Goal: Task Accomplishment & Management: Manage account settings

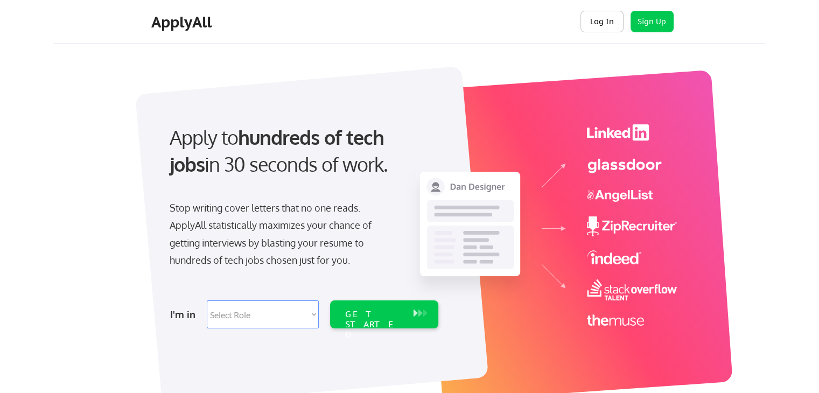
click at [606, 16] on button "Log In" at bounding box center [601, 22] width 43 height 22
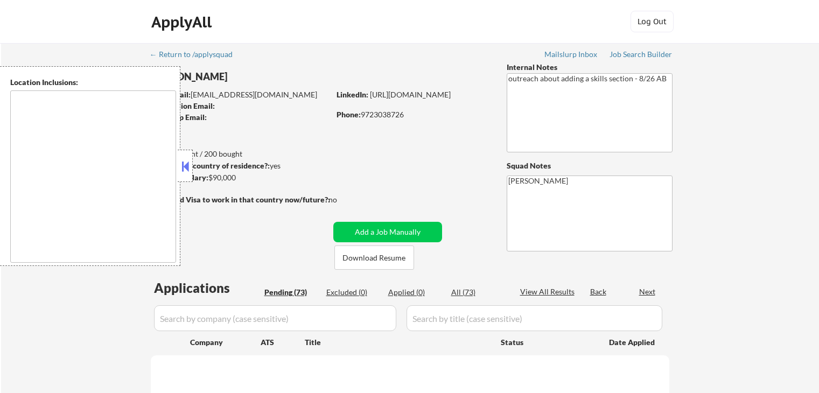
select select ""pending""
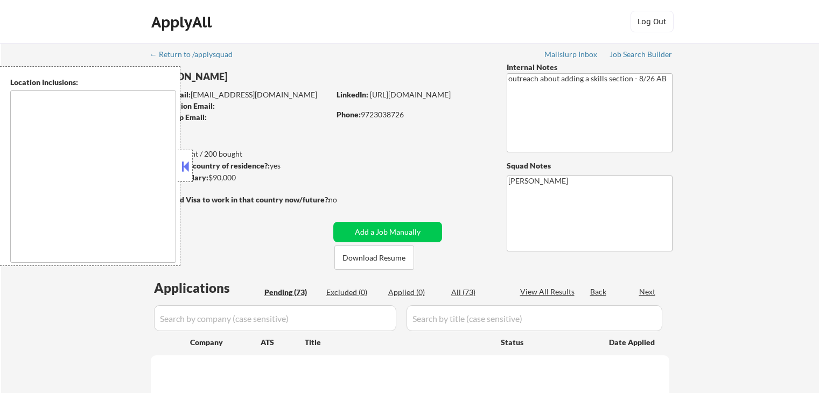
select select ""pending""
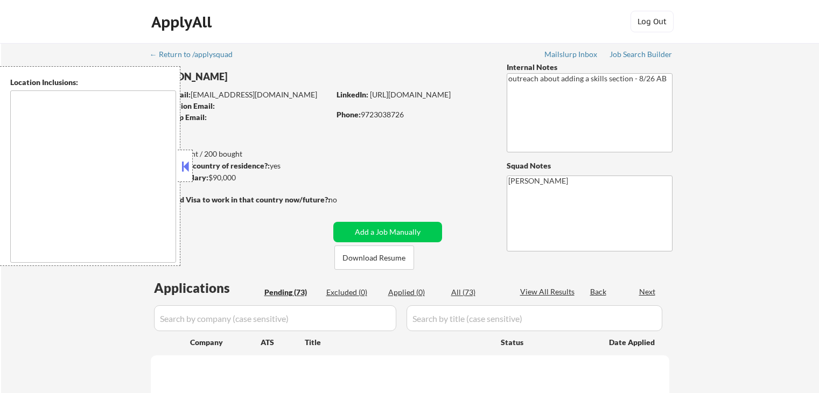
select select ""pending""
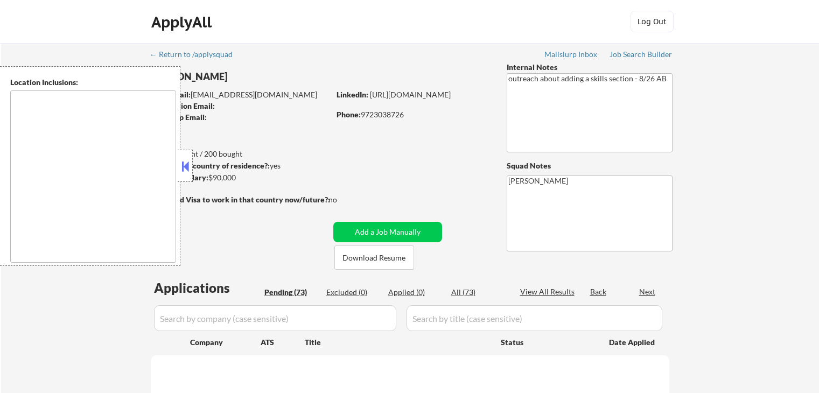
select select ""pending""
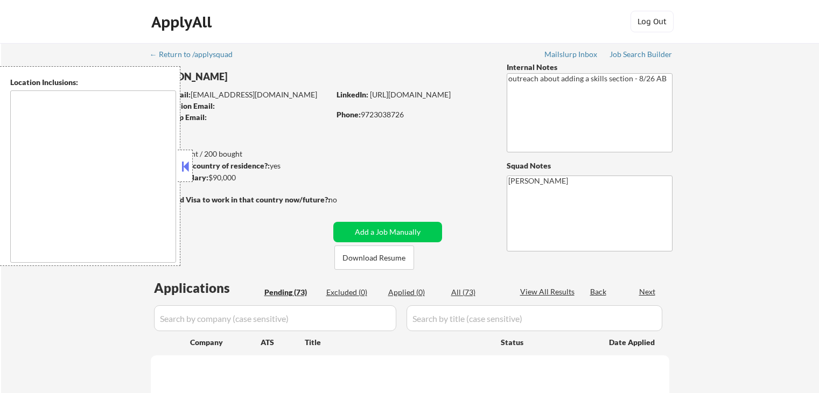
select select ""pending""
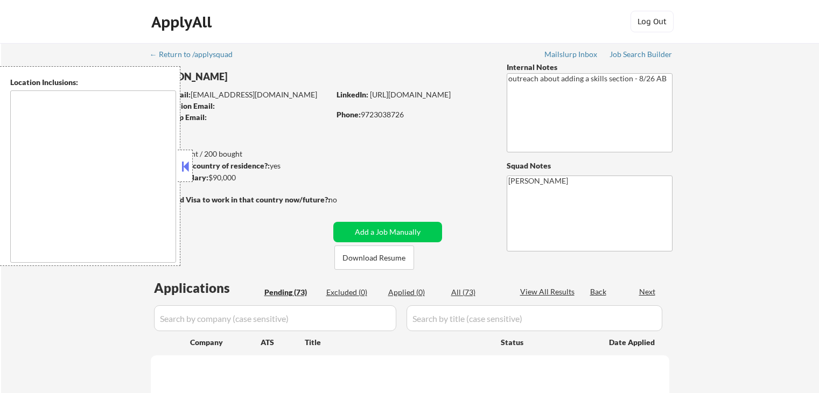
select select ""pending""
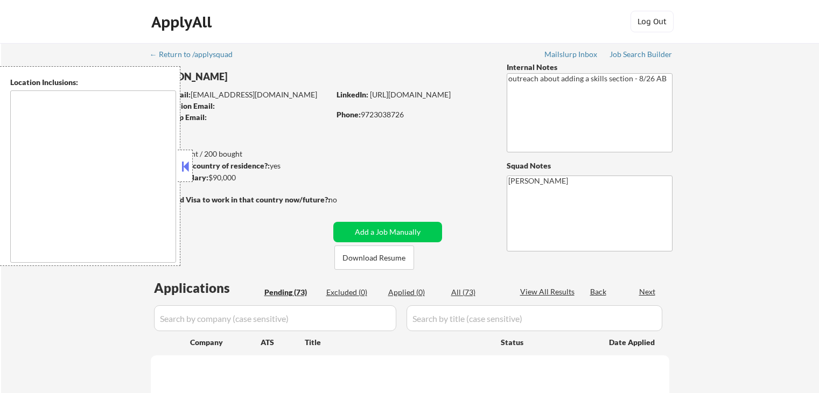
select select ""pending""
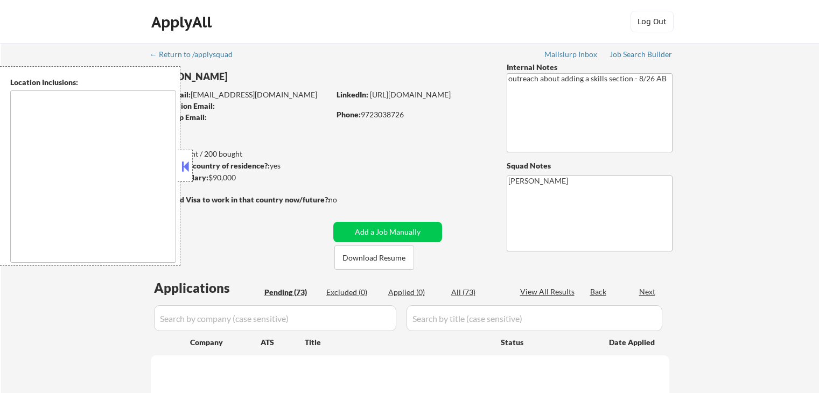
select select ""pending""
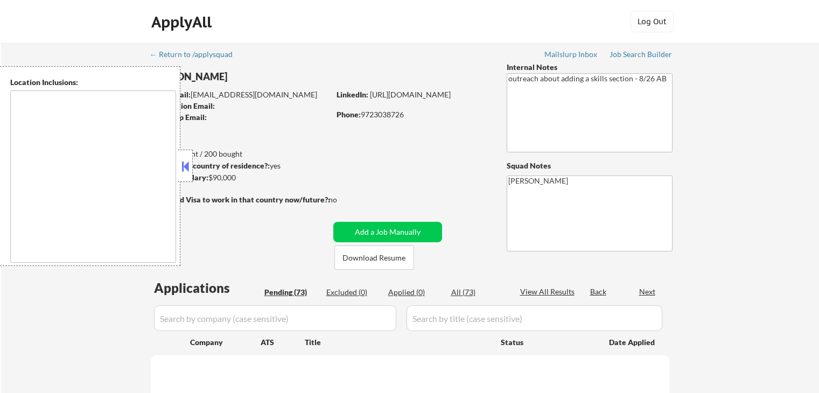
select select ""pending""
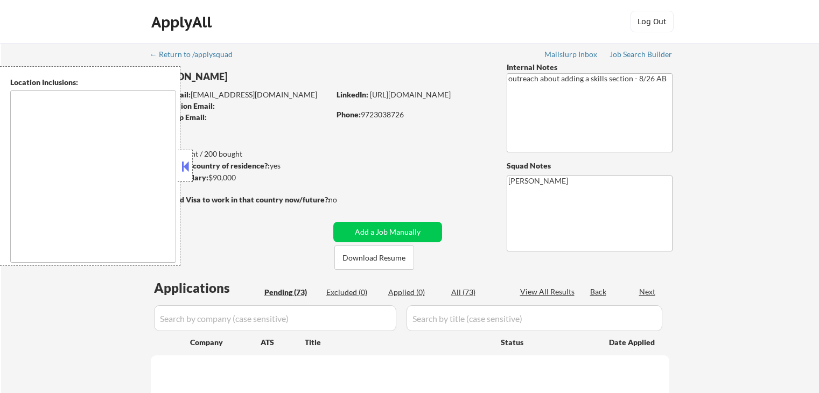
select select ""pending""
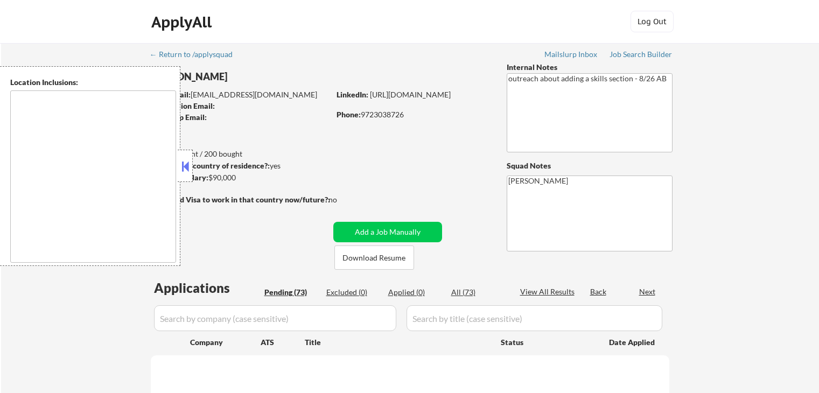
select select ""pending""
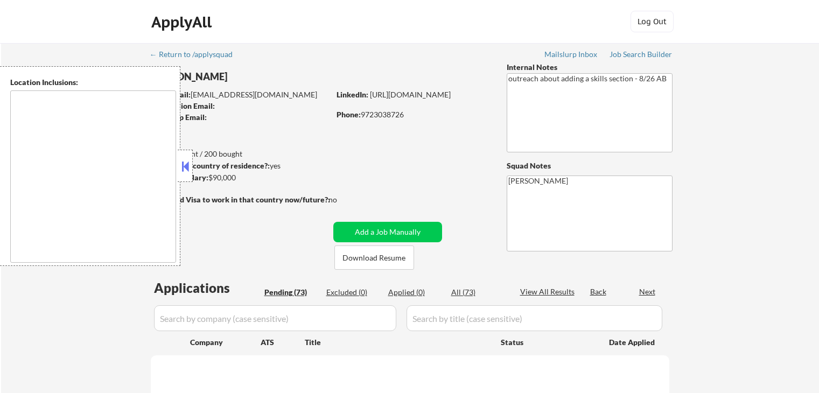
select select ""pending""
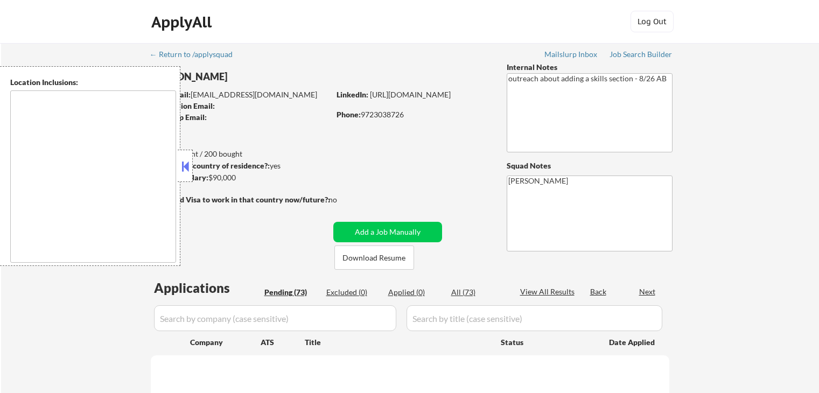
select select ""pending""
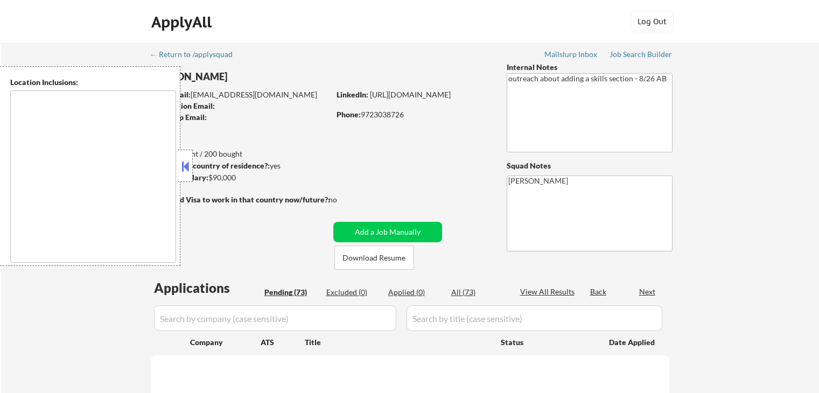
select select ""pending""
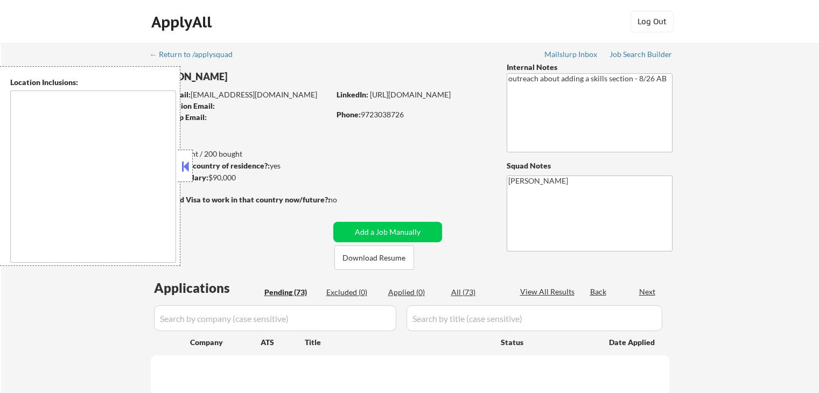
select select ""pending""
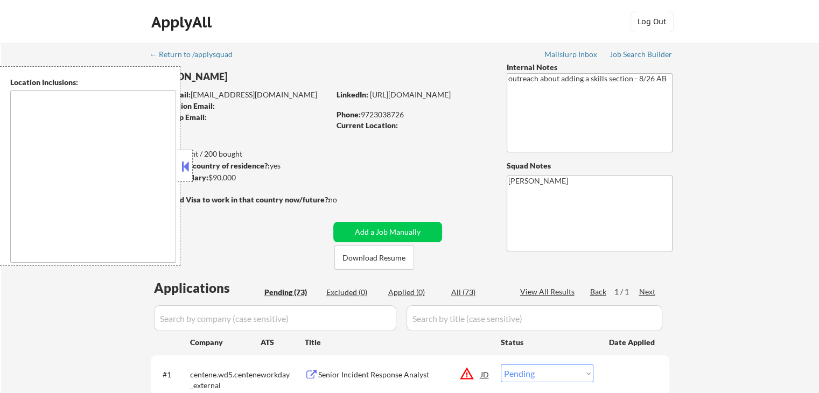
click at [184, 171] on button at bounding box center [185, 166] width 12 height 16
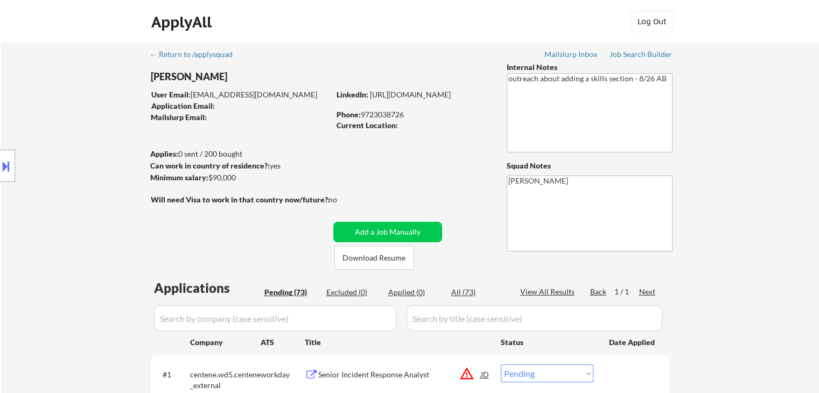
click at [3, 174] on button at bounding box center [6, 166] width 12 height 18
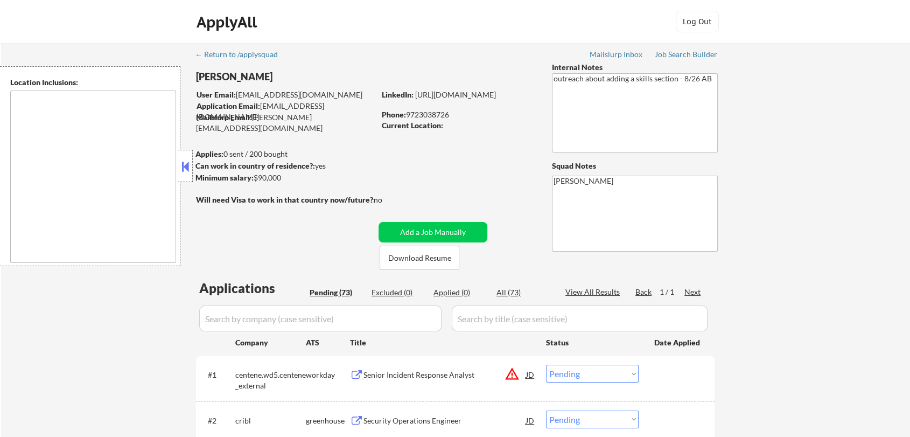
click at [186, 167] on button at bounding box center [185, 166] width 12 height 16
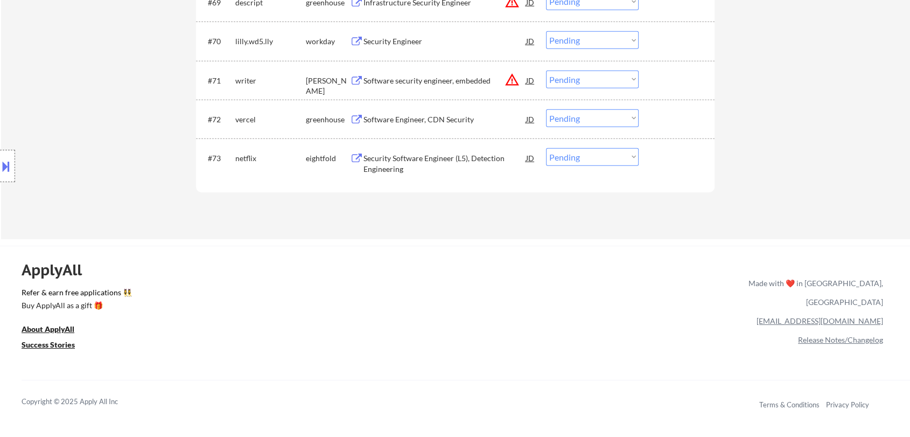
scroll to position [3138, 0]
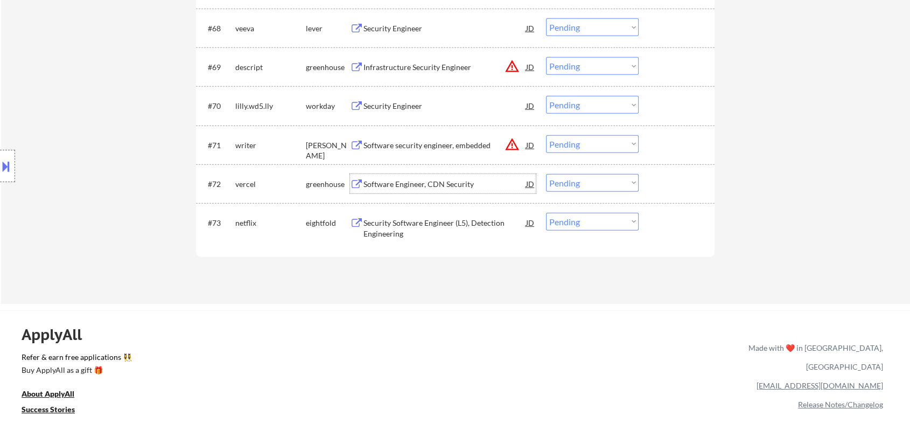
click at [435, 185] on div "Software Engineer, CDN Security" at bounding box center [444, 184] width 163 height 11
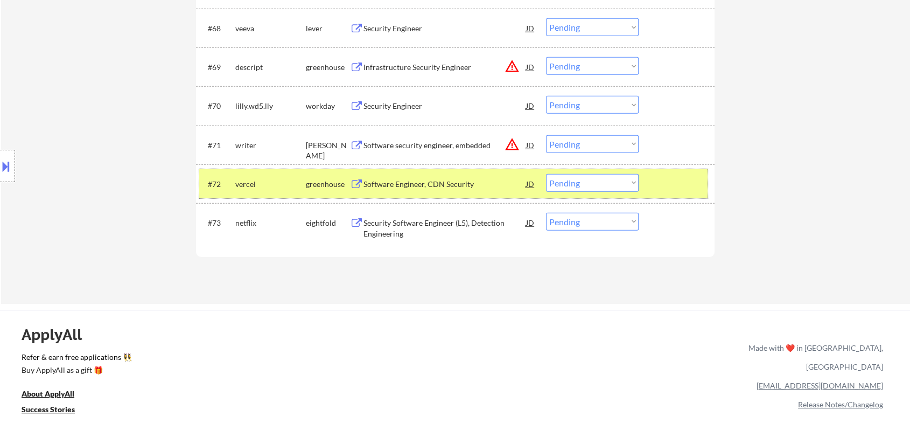
click at [683, 180] on div at bounding box center [677, 183] width 47 height 19
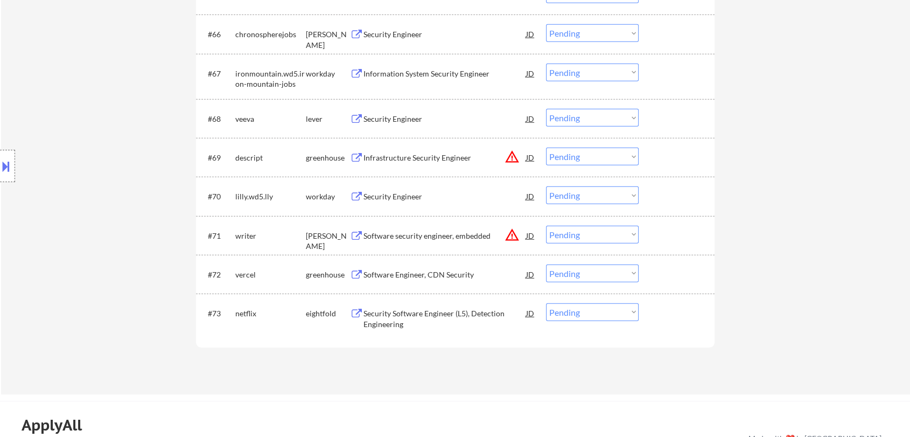
scroll to position [3019, 0]
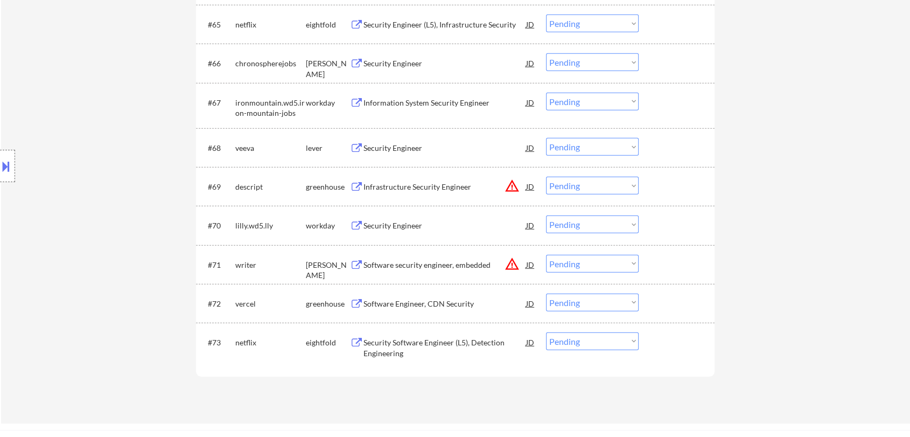
click at [401, 182] on div "Infrastructure Security Engineer" at bounding box center [444, 186] width 163 height 11
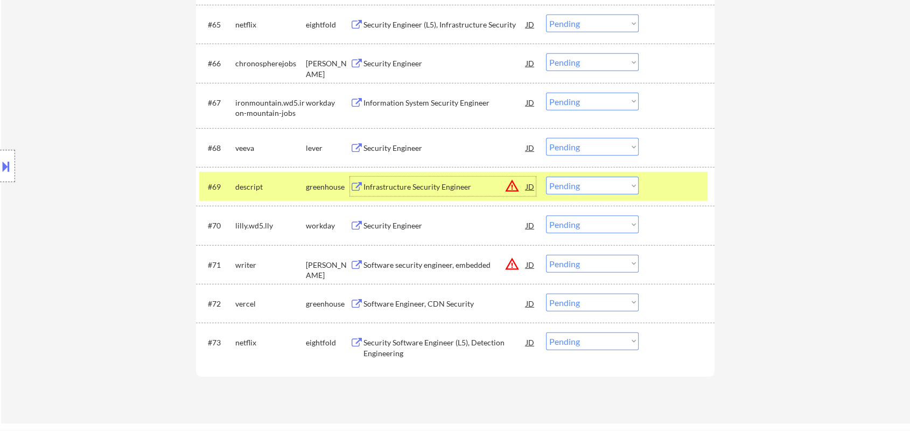
click at [613, 187] on select "Choose an option... Pending Applied Excluded (Questions) Excluded (Expired) Exc…" at bounding box center [592, 186] width 93 height 18
click at [546, 177] on select "Choose an option... Pending Applied Excluded (Questions) Excluded (Expired) Exc…" at bounding box center [592, 186] width 93 height 18
select select ""pending""
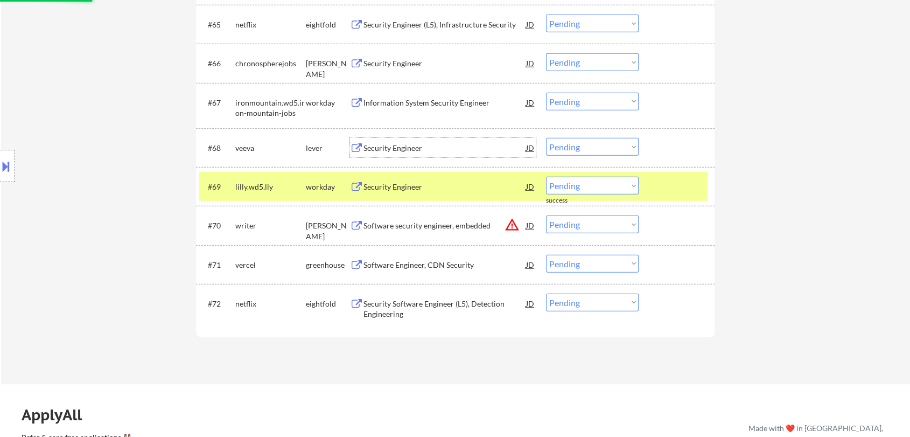
click at [399, 146] on div "Security Engineer" at bounding box center [444, 148] width 163 height 11
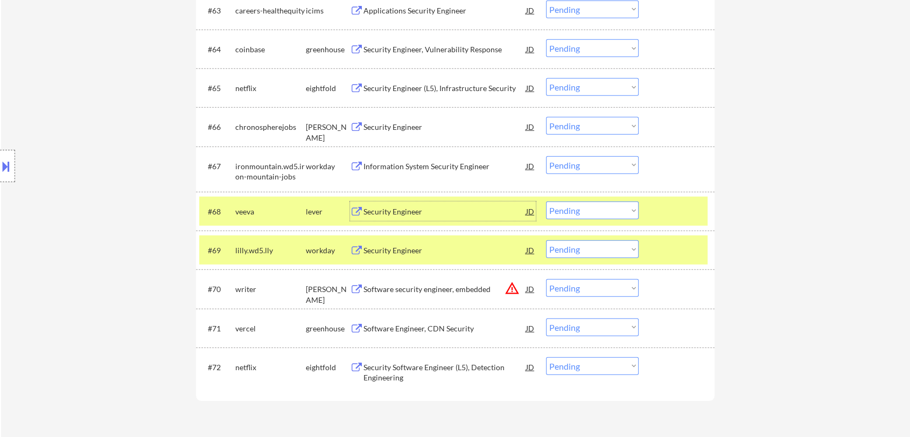
scroll to position [2972, 0]
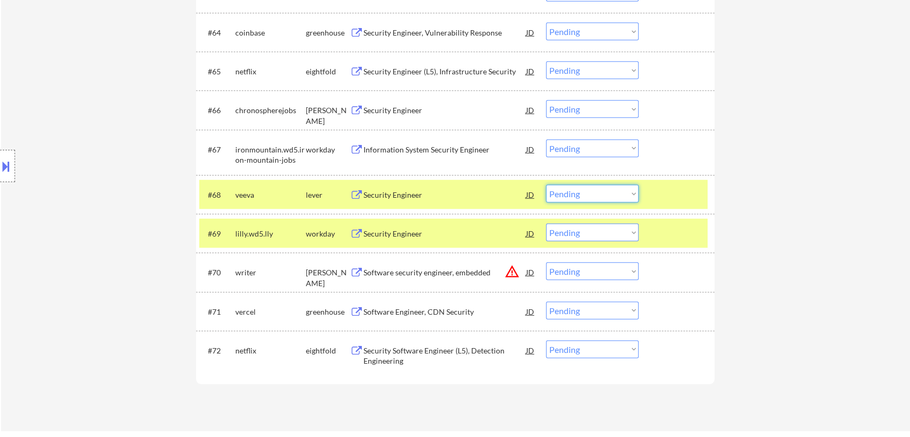
click at [611, 195] on select "Choose an option... Pending Applied Excluded (Questions) Excluded (Expired) Exc…" at bounding box center [592, 194] width 93 height 18
click at [546, 185] on select "Choose an option... Pending Applied Excluded (Questions) Excluded (Expired) Exc…" at bounding box center [592, 194] width 93 height 18
select select ""pending""
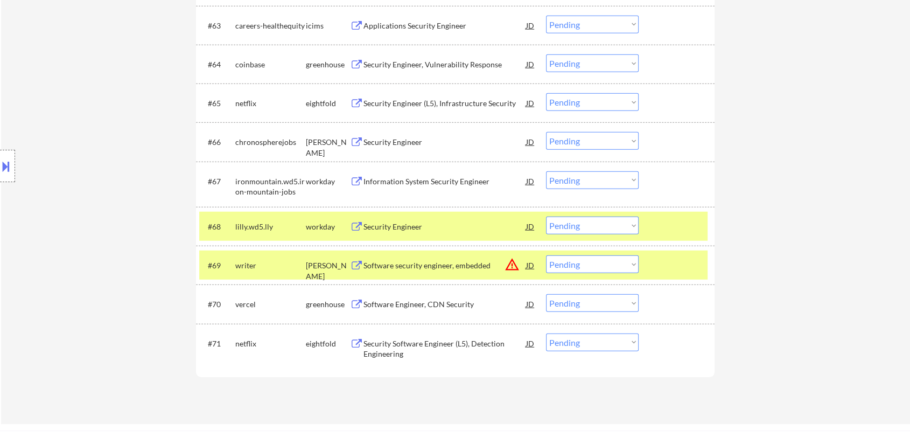
scroll to position [2912, 0]
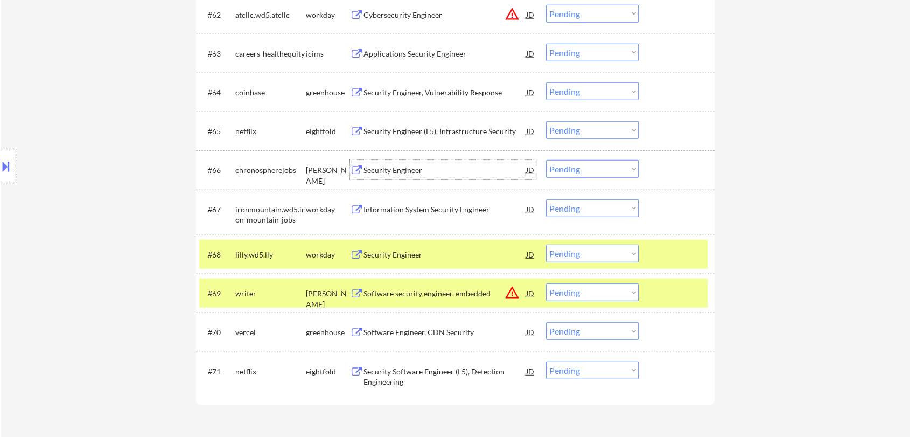
click at [387, 168] on div "Security Engineer" at bounding box center [444, 170] width 163 height 11
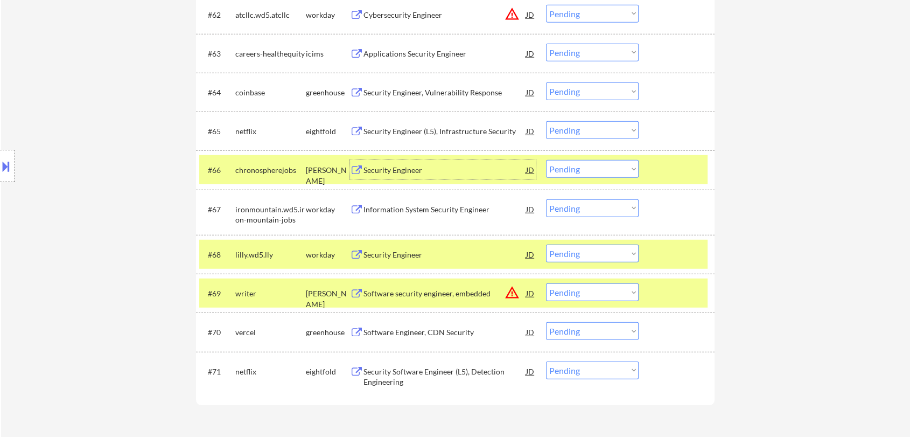
click at [579, 169] on select "Choose an option... Pending Applied Excluded (Questions) Excluded (Expired) Exc…" at bounding box center [592, 169] width 93 height 18
click at [546, 160] on select "Choose an option... Pending Applied Excluded (Questions) Excluded (Expired) Exc…" at bounding box center [592, 169] width 93 height 18
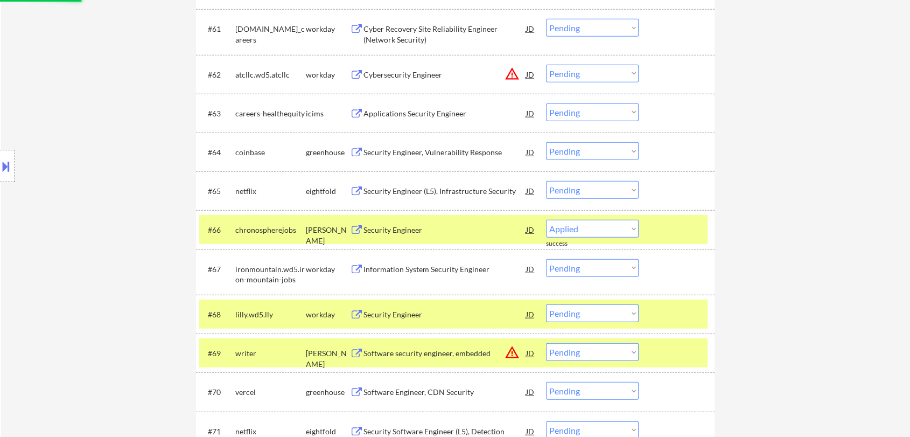
select select ""pending""
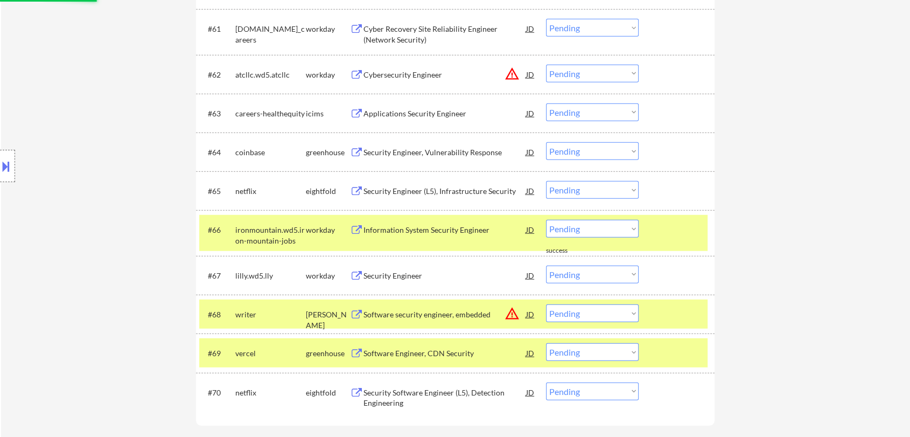
click at [441, 148] on div "Security Engineer, Vulnerability Response" at bounding box center [444, 152] width 163 height 11
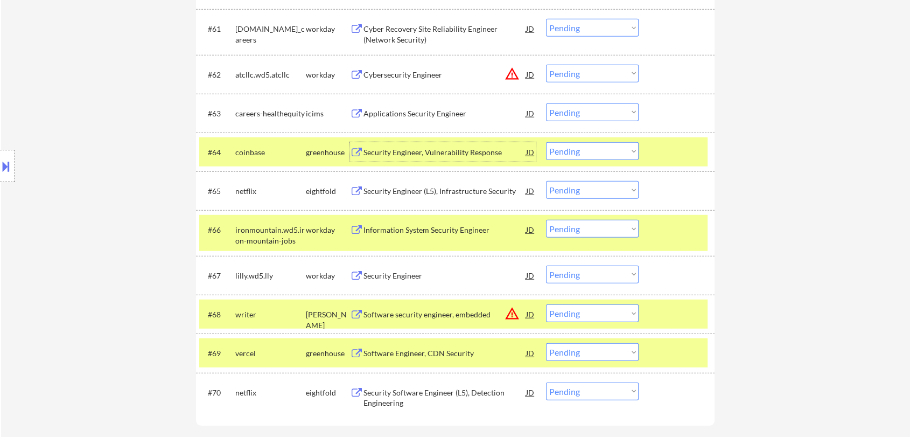
click at [577, 148] on select "Choose an option... Pending Applied Excluded (Questions) Excluded (Expired) Exc…" at bounding box center [592, 151] width 93 height 18
click at [546, 142] on select "Choose an option... Pending Applied Excluded (Questions) Excluded (Expired) Exc…" at bounding box center [592, 151] width 93 height 18
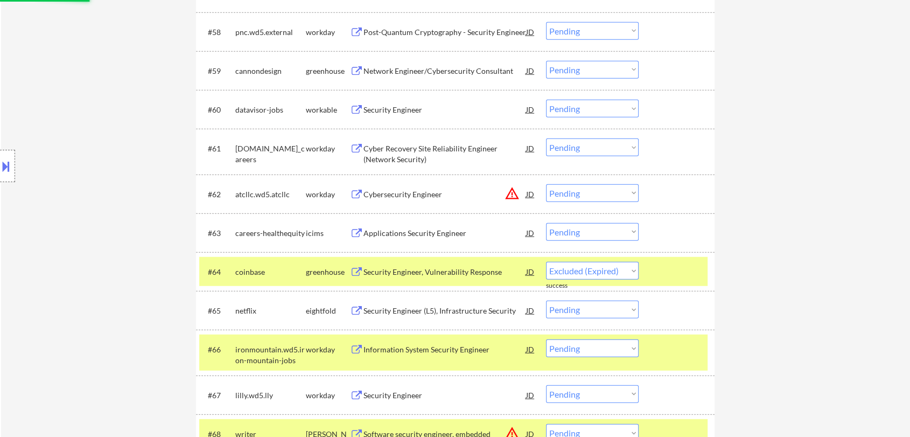
select select ""pending""
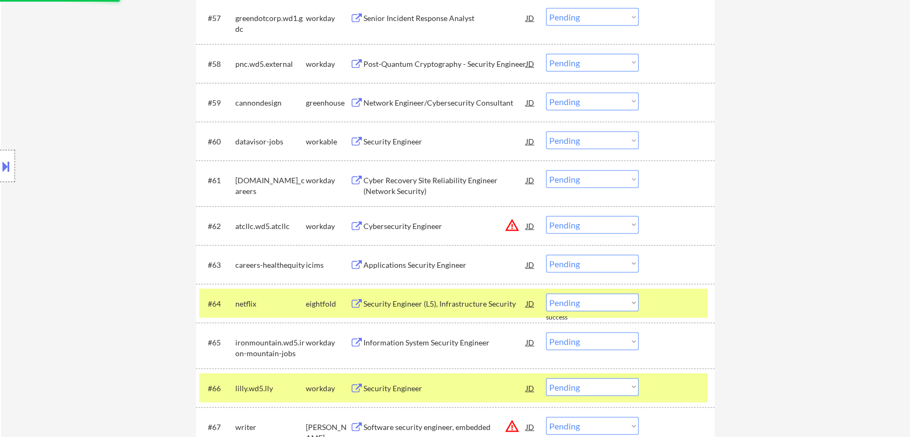
scroll to position [2673, 0]
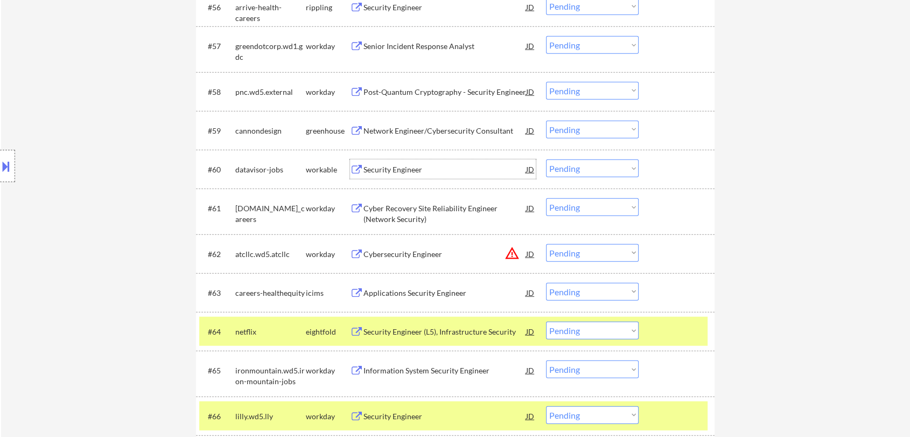
click at [405, 170] on div "Security Engineer" at bounding box center [444, 169] width 163 height 11
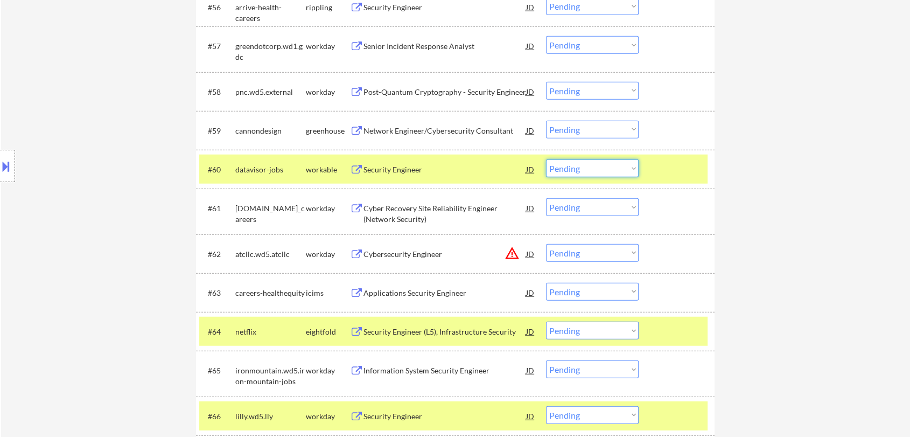
click at [584, 170] on select "Choose an option... Pending Applied Excluded (Questions) Excluded (Expired) Exc…" at bounding box center [592, 168] width 93 height 18
click at [546, 159] on select "Choose an option... Pending Applied Excluded (Questions) Excluded (Expired) Exc…" at bounding box center [592, 168] width 93 height 18
select select ""pending""
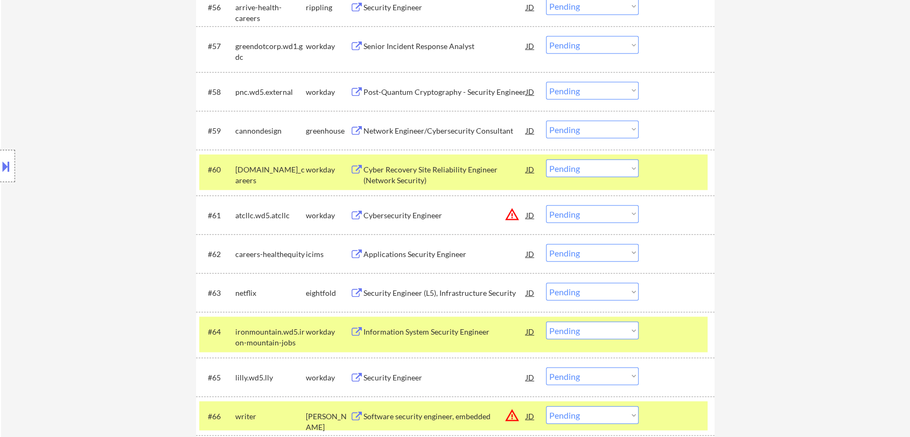
click at [395, 130] on div "Network Engineer/Cybersecurity Consultant" at bounding box center [444, 130] width 163 height 11
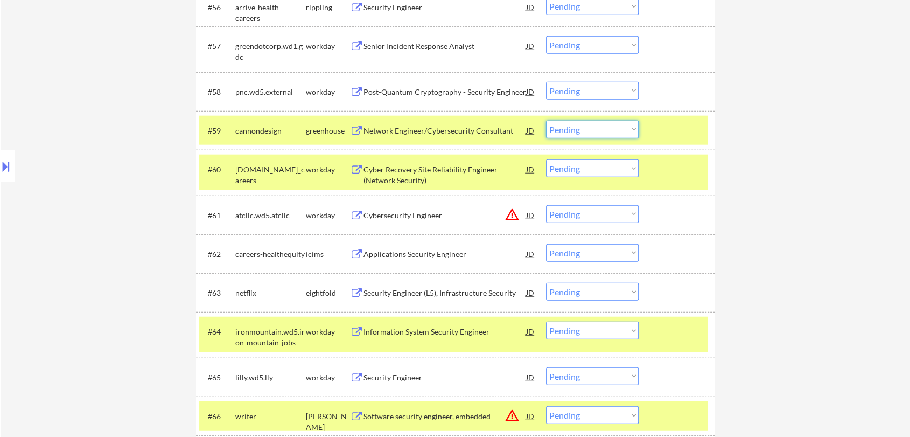
click at [581, 130] on select "Choose an option... Pending Applied Excluded (Questions) Excluded (Expired) Exc…" at bounding box center [592, 130] width 93 height 18
click at [546, 121] on select "Choose an option... Pending Applied Excluded (Questions) Excluded (Expired) Exc…" at bounding box center [592, 130] width 93 height 18
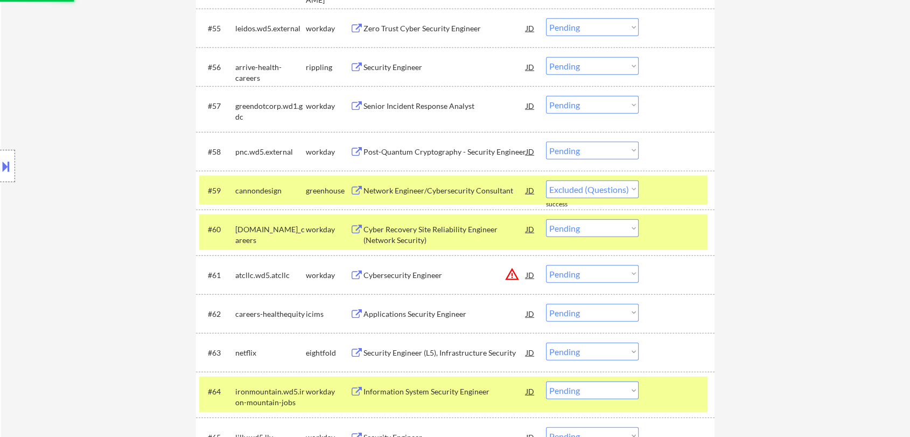
scroll to position [2554, 0]
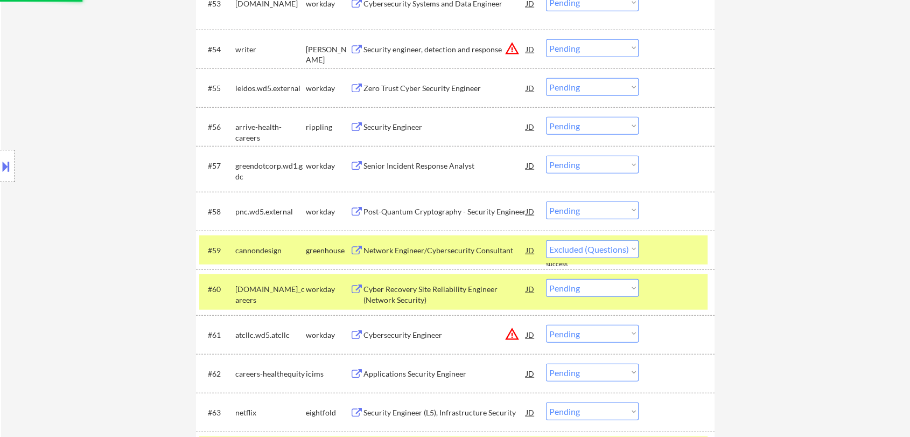
select select ""pending""
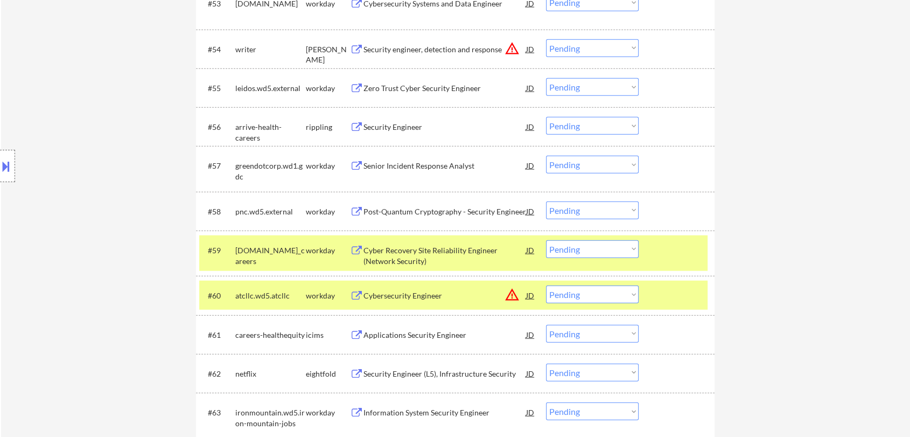
click at [388, 128] on div "Security Engineer" at bounding box center [444, 127] width 163 height 11
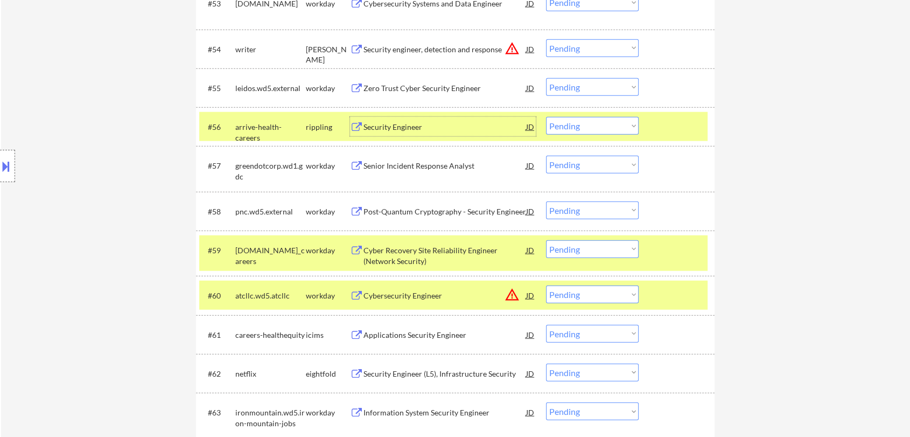
click at [597, 128] on select "Choose an option... Pending Applied Excluded (Questions) Excluded (Expired) Exc…" at bounding box center [592, 126] width 93 height 18
click at [546, 117] on select "Choose an option... Pending Applied Excluded (Questions) Excluded (Expired) Exc…" at bounding box center [592, 126] width 93 height 18
select select ""pending""
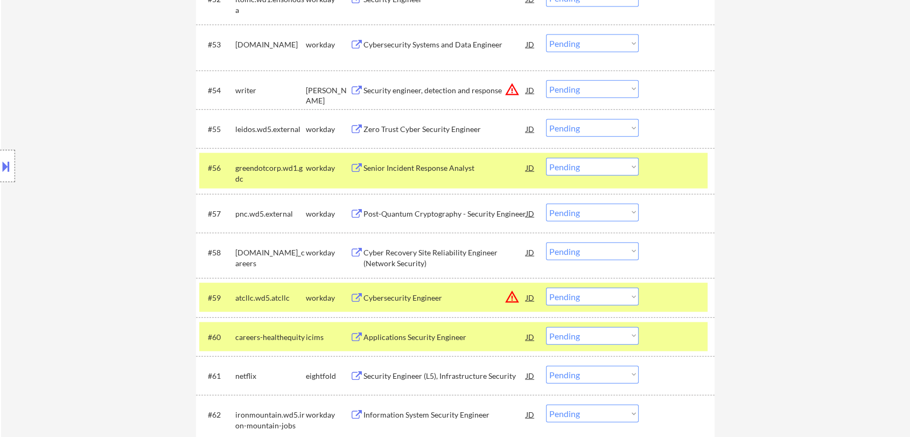
scroll to position [2494, 0]
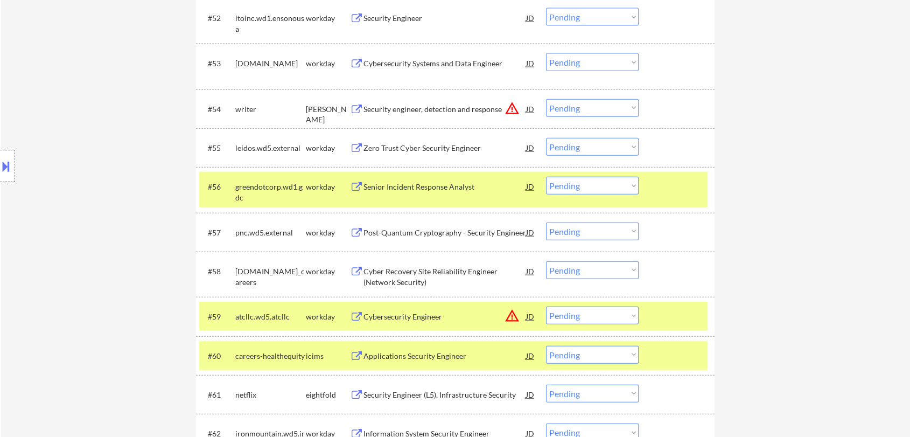
click at [409, 110] on div "Security engineer, detection and response" at bounding box center [444, 109] width 163 height 11
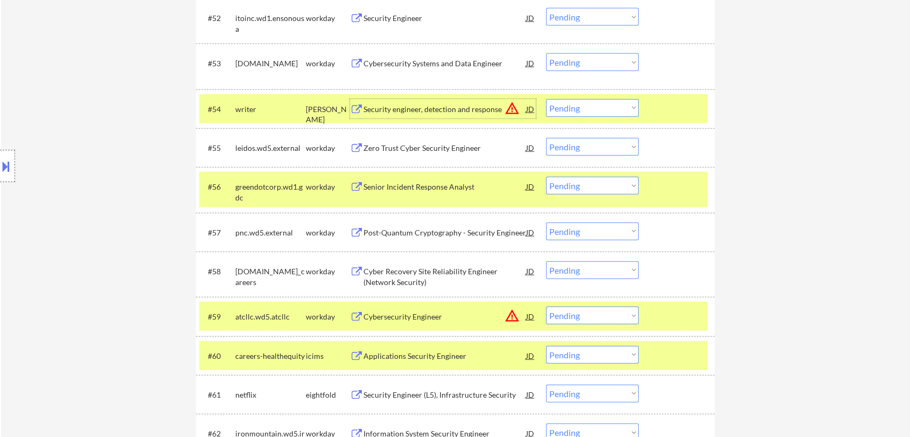
click at [598, 111] on select "Choose an option... Pending Applied Excluded (Questions) Excluded (Expired) Exc…" at bounding box center [592, 108] width 93 height 18
click at [546, 99] on select "Choose an option... Pending Applied Excluded (Questions) Excluded (Expired) Exc…" at bounding box center [592, 108] width 93 height 18
select select ""pending""
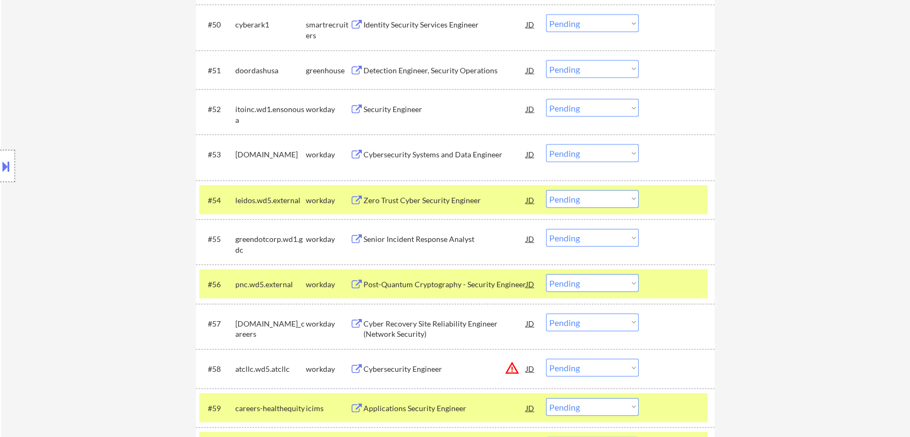
scroll to position [2374, 0]
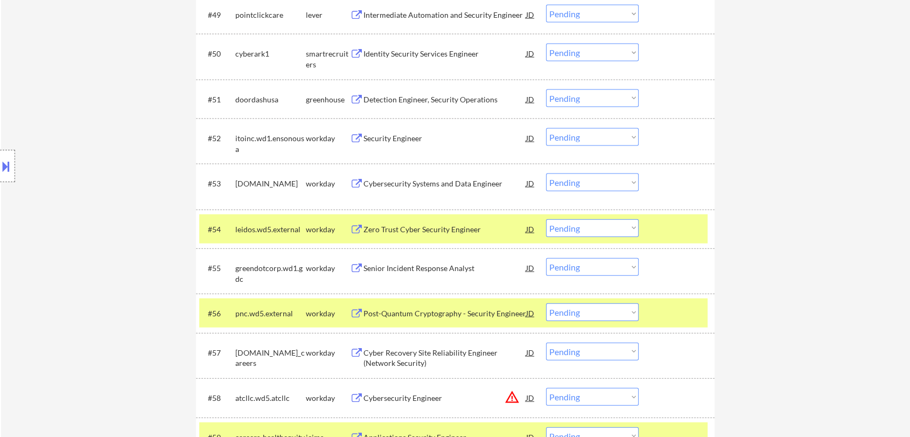
click at [437, 99] on div "Detection Engineer, Security Operations" at bounding box center [444, 99] width 163 height 11
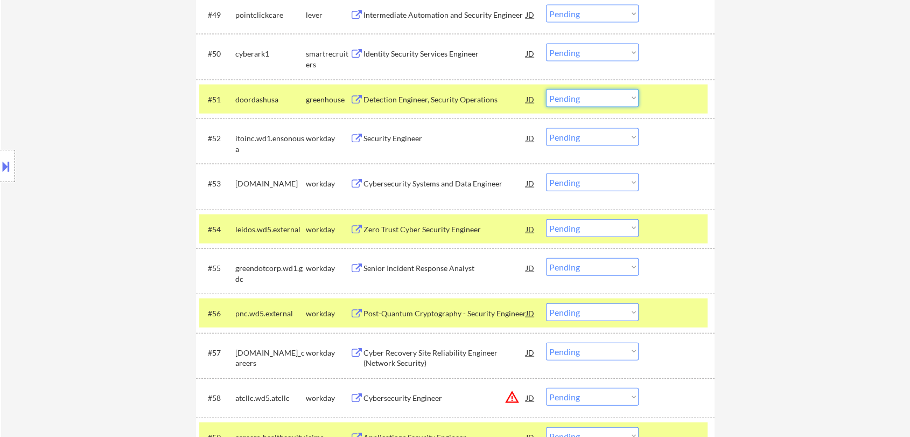
click at [567, 97] on select "Choose an option... Pending Applied Excluded (Questions) Excluded (Expired) Exc…" at bounding box center [592, 98] width 93 height 18
click at [546, 89] on select "Choose an option... Pending Applied Excluded (Questions) Excluded (Expired) Exc…" at bounding box center [592, 98] width 93 height 18
select select ""pending""
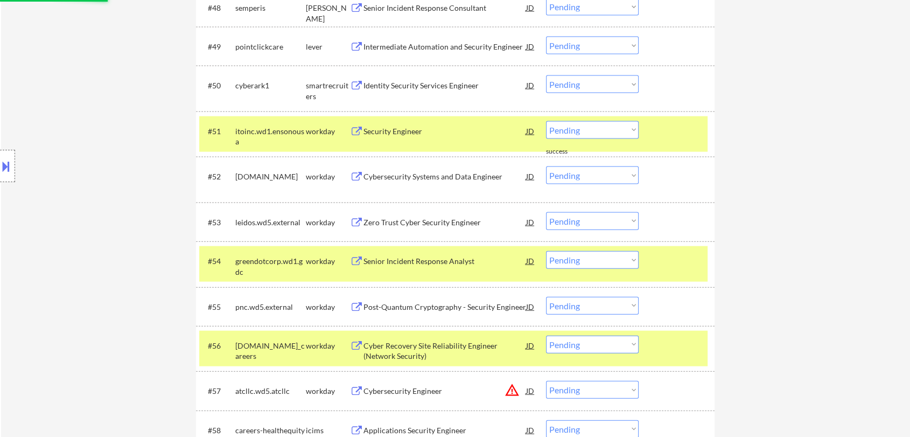
scroll to position [2314, 0]
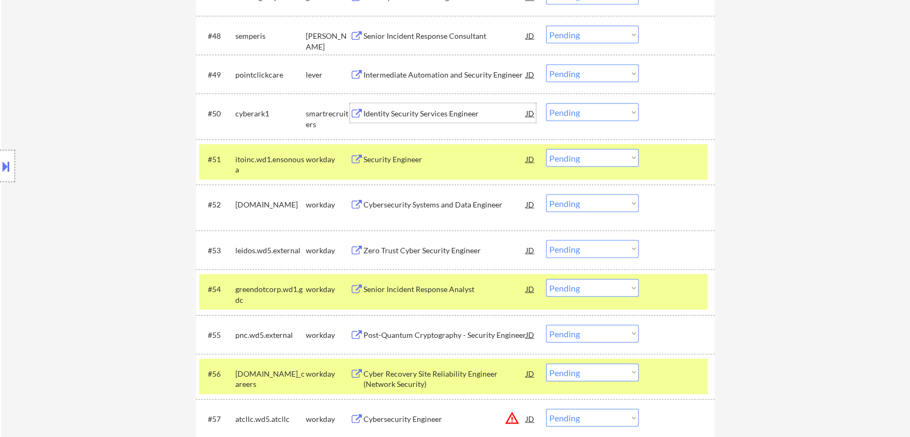
click at [417, 113] on div "Identity Security Services Engineer" at bounding box center [444, 113] width 163 height 11
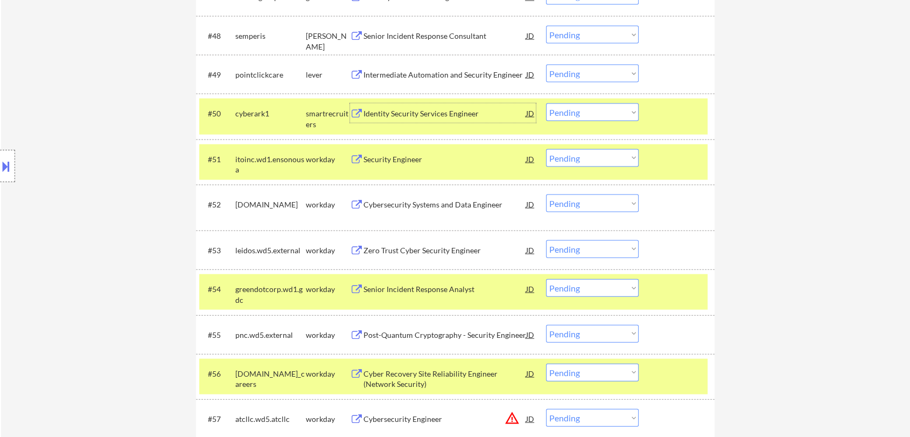
click at [672, 117] on div at bounding box center [677, 112] width 47 height 19
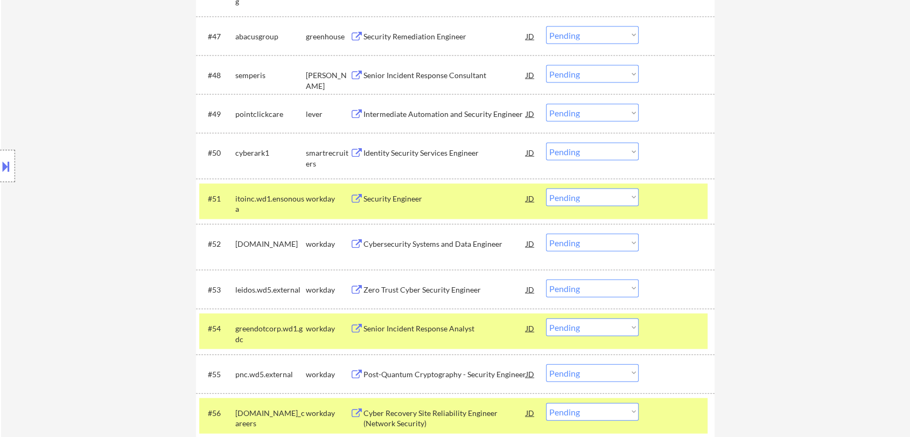
scroll to position [2254, 0]
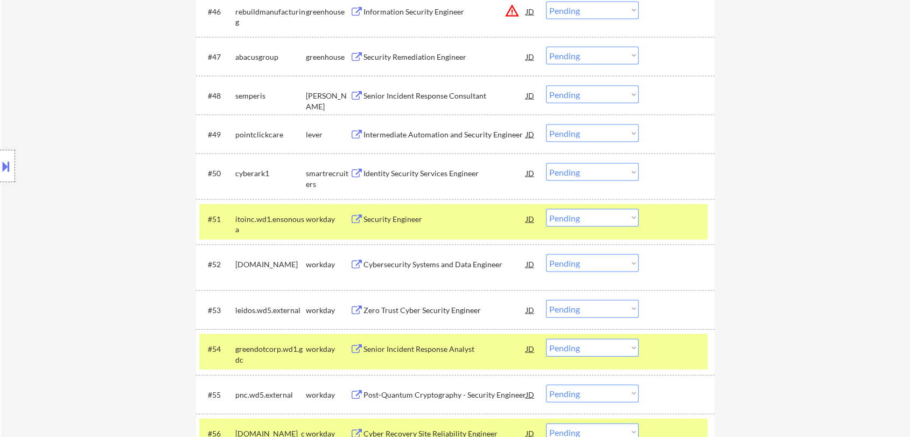
click at [431, 132] on div "Intermediate Automation and Security Engineer" at bounding box center [444, 134] width 163 height 11
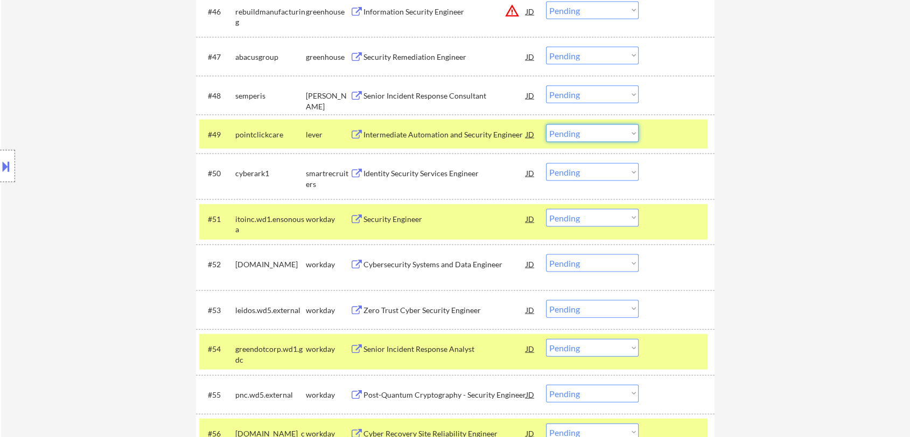
click at [611, 135] on select "Choose an option... Pending Applied Excluded (Questions) Excluded (Expired) Exc…" at bounding box center [592, 133] width 93 height 18
click at [546, 124] on select "Choose an option... Pending Applied Excluded (Questions) Excluded (Expired) Exc…" at bounding box center [592, 133] width 93 height 18
select select ""pending""
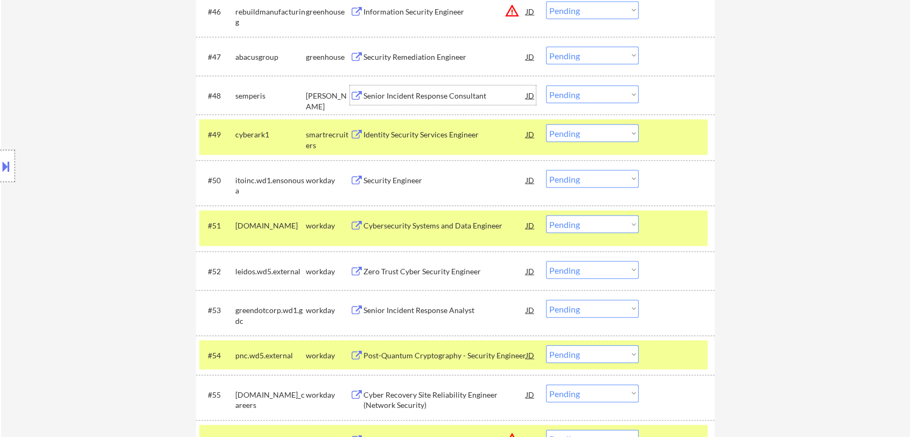
click at [432, 92] on div "Senior Incident Response Consultant" at bounding box center [444, 95] width 163 height 11
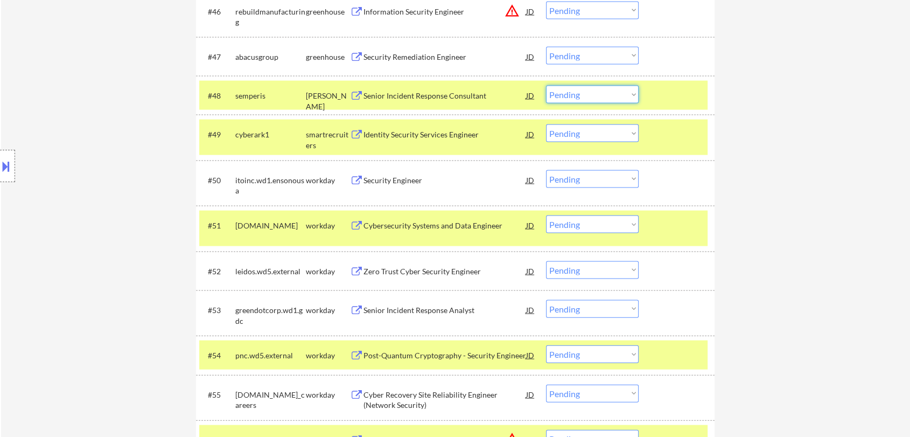
click at [596, 99] on select "Choose an option... Pending Applied Excluded (Questions) Excluded (Expired) Exc…" at bounding box center [592, 95] width 93 height 18
click at [546, 86] on select "Choose an option... Pending Applied Excluded (Questions) Excluded (Expired) Exc…" at bounding box center [592, 95] width 93 height 18
select select ""pending""
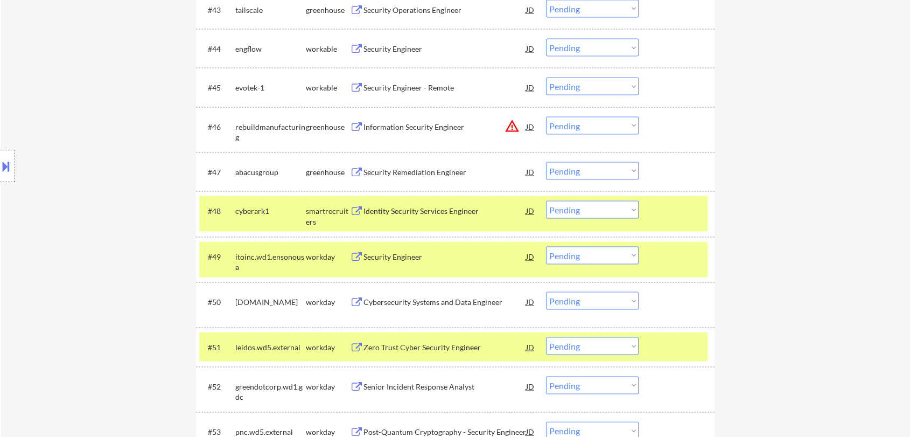
scroll to position [2135, 0]
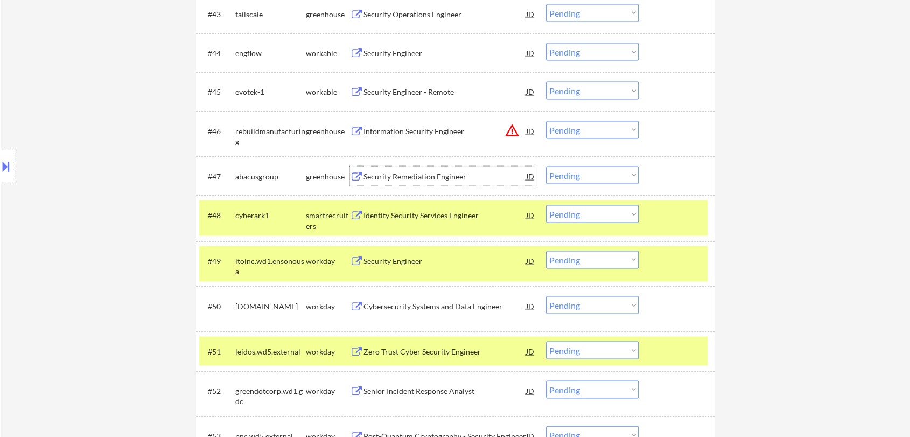
click at [419, 175] on div "Security Remediation Engineer" at bounding box center [444, 176] width 163 height 11
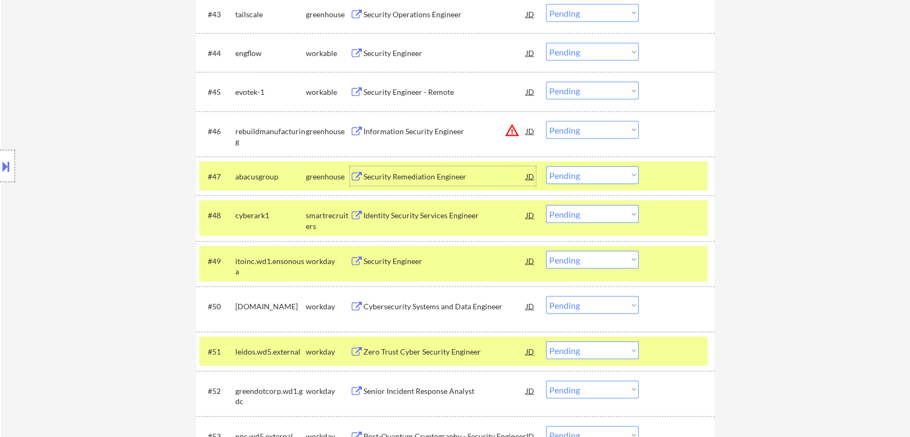
click at [612, 175] on select "Choose an option... Pending Applied Excluded (Questions) Excluded (Expired) Exc…" at bounding box center [592, 175] width 93 height 18
click at [546, 166] on select "Choose an option... Pending Applied Excluded (Questions) Excluded (Expired) Exc…" at bounding box center [592, 175] width 93 height 18
select select ""pending""
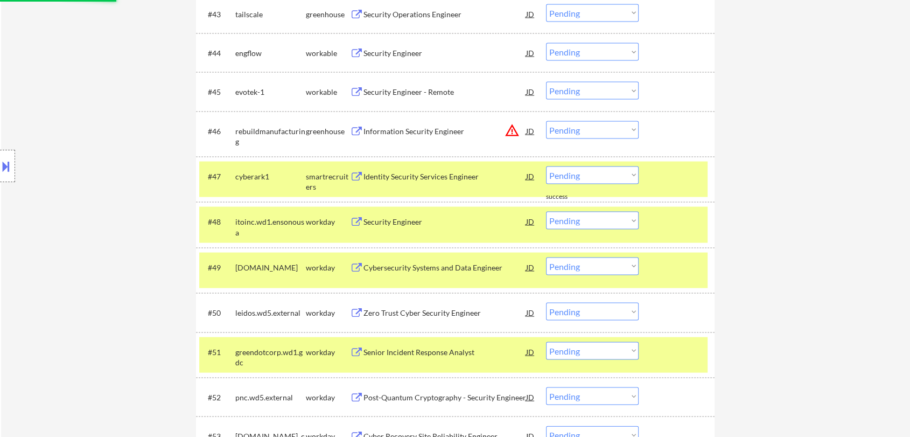
click at [435, 130] on div "Information Security Engineer" at bounding box center [444, 131] width 163 height 11
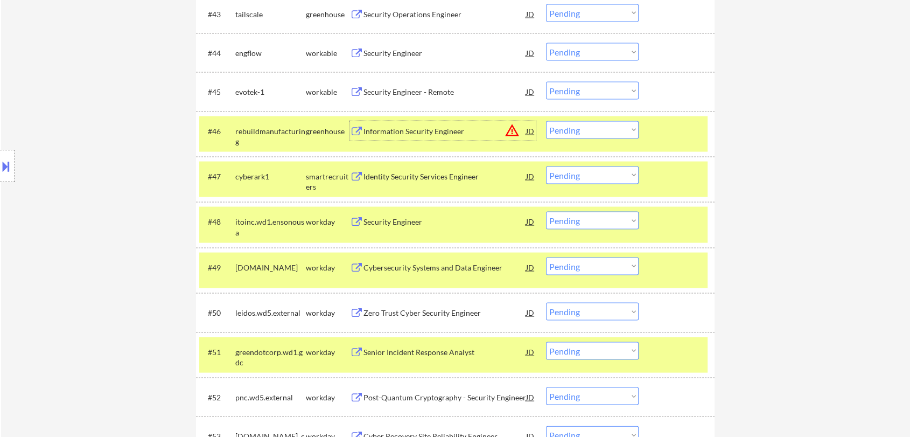
click at [574, 129] on select "Choose an option... Pending Applied Excluded (Questions) Excluded (Expired) Exc…" at bounding box center [592, 130] width 93 height 18
click at [546, 121] on select "Choose an option... Pending Applied Excluded (Questions) Excluded (Expired) Exc…" at bounding box center [592, 130] width 93 height 18
select select ""pending""
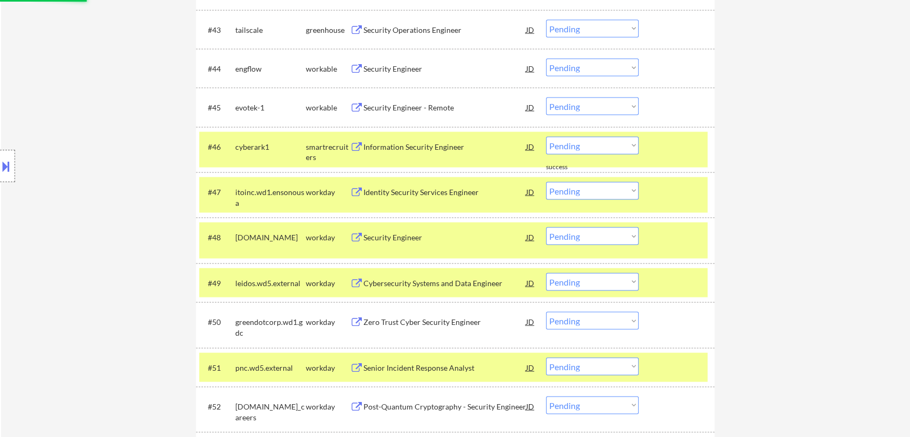
scroll to position [2075, 0]
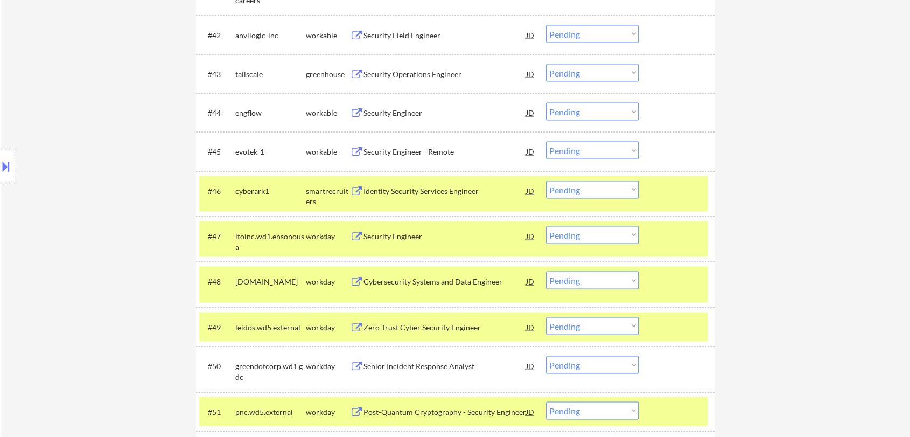
click at [408, 153] on div "Security Engineer - Remote" at bounding box center [444, 151] width 163 height 11
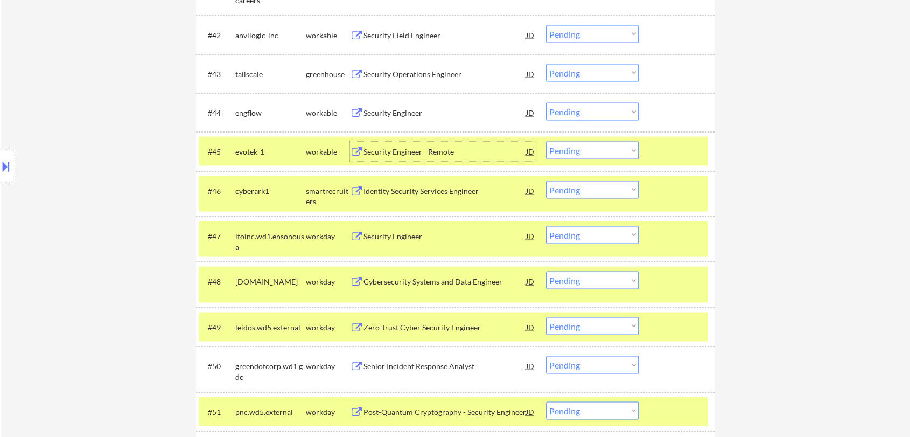
click at [570, 156] on select "Choose an option... Pending Applied Excluded (Questions) Excluded (Expired) Exc…" at bounding box center [592, 151] width 93 height 18
click at [546, 142] on select "Choose an option... Pending Applied Excluded (Questions) Excluded (Expired) Exc…" at bounding box center [592, 151] width 93 height 18
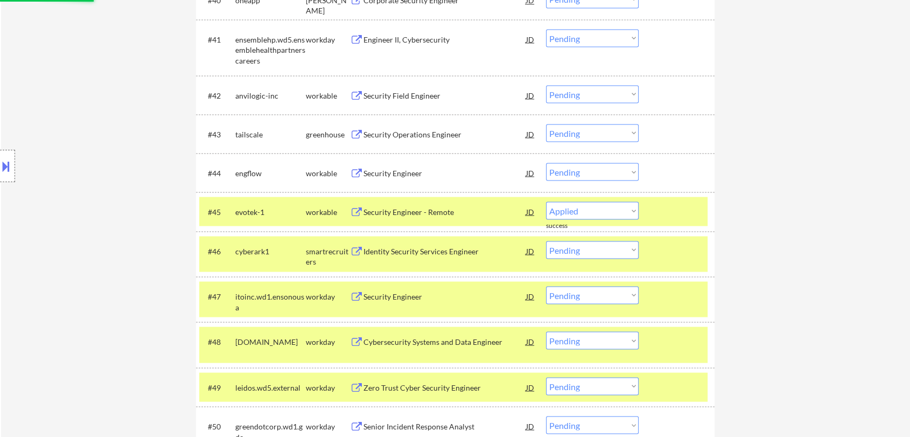
select select ""pending""
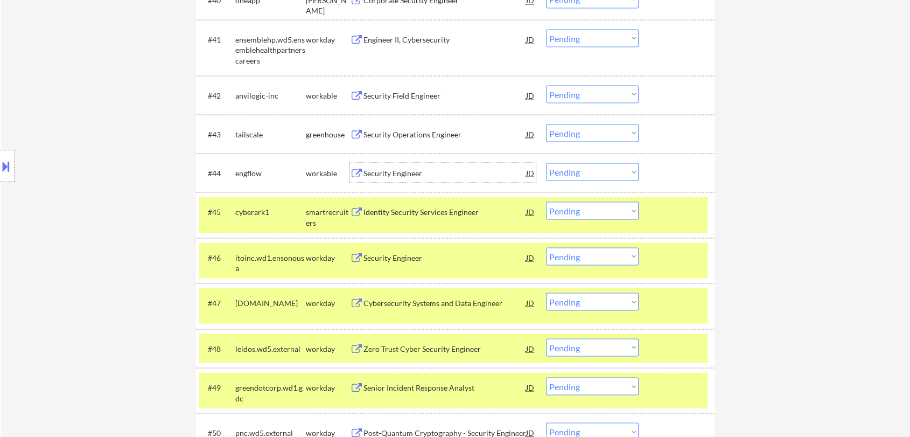
click at [391, 173] on div "Security Engineer" at bounding box center [444, 172] width 163 height 11
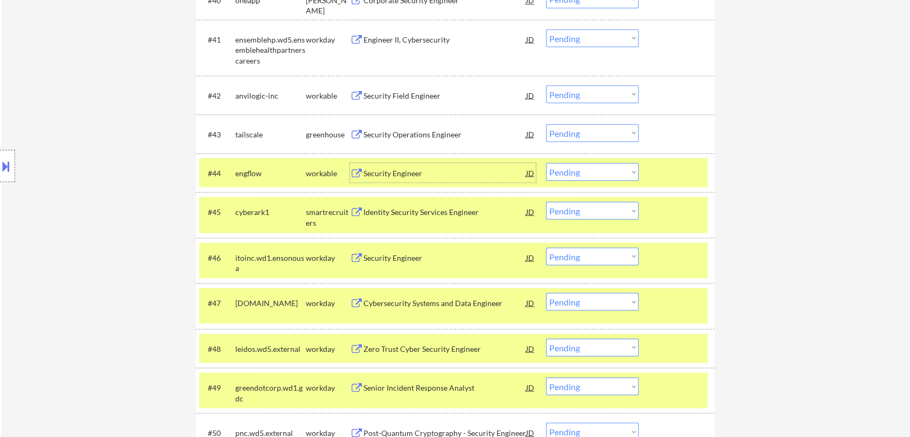
drag, startPoint x: 588, startPoint y: 174, endPoint x: 592, endPoint y: 180, distance: 6.7
click at [588, 174] on select "Choose an option... Pending Applied Excluded (Questions) Excluded (Expired) Exc…" at bounding box center [592, 172] width 93 height 18
click at [546, 163] on select "Choose an option... Pending Applied Excluded (Questions) Excluded (Expired) Exc…" at bounding box center [592, 172] width 93 height 18
select select ""pending""
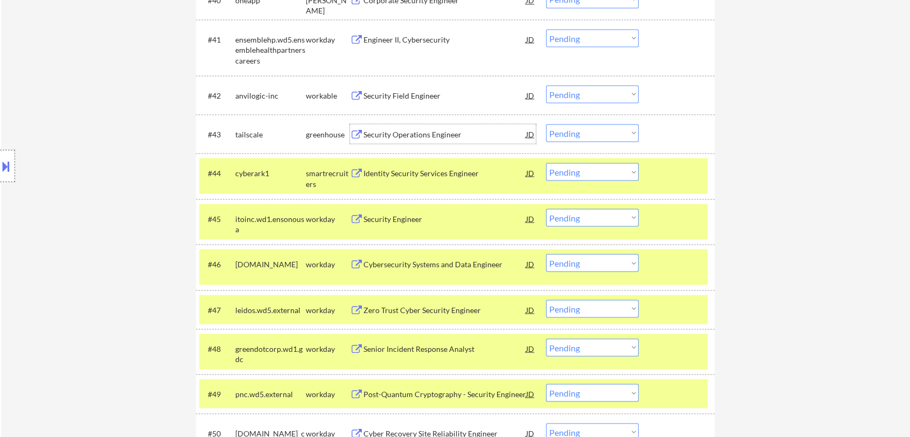
click at [431, 134] on div "Security Operations Engineer" at bounding box center [444, 134] width 163 height 11
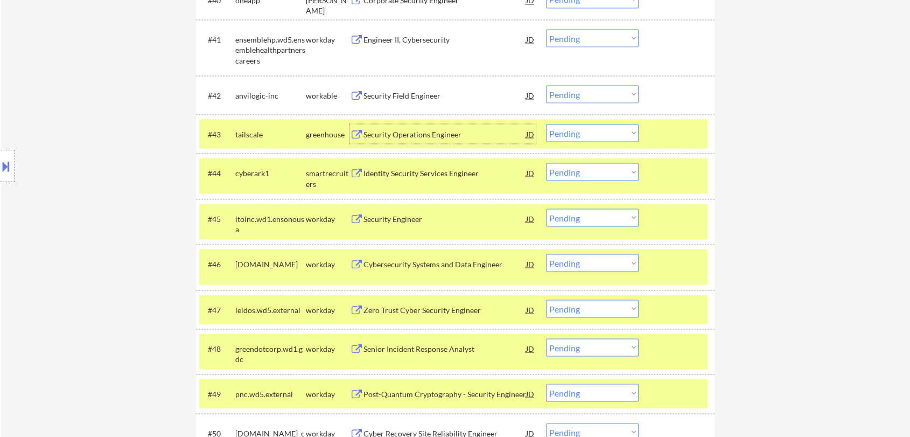
click at [587, 131] on select "Choose an option... Pending Applied Excluded (Questions) Excluded (Expired) Exc…" at bounding box center [592, 133] width 93 height 18
click at [546, 124] on select "Choose an option... Pending Applied Excluded (Questions) Excluded (Expired) Exc…" at bounding box center [592, 133] width 93 height 18
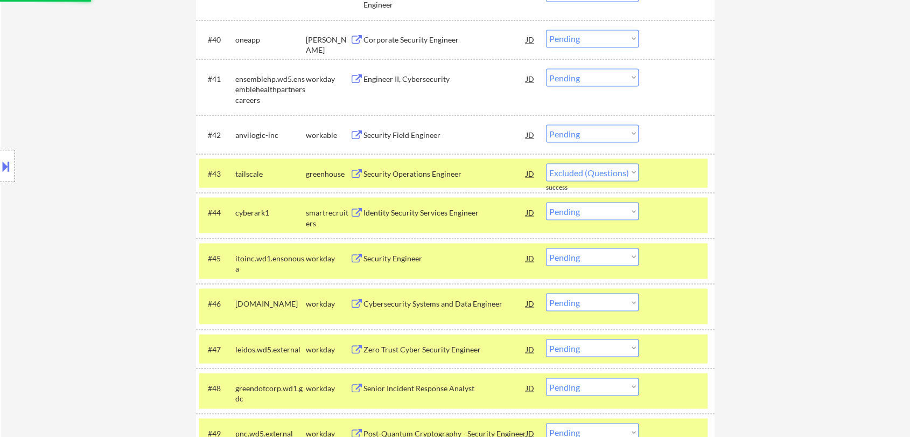
scroll to position [1955, 0]
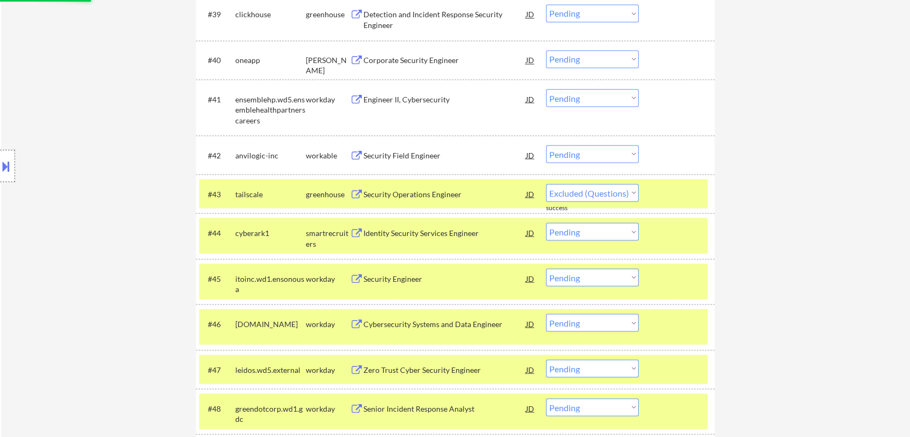
select select ""pending""
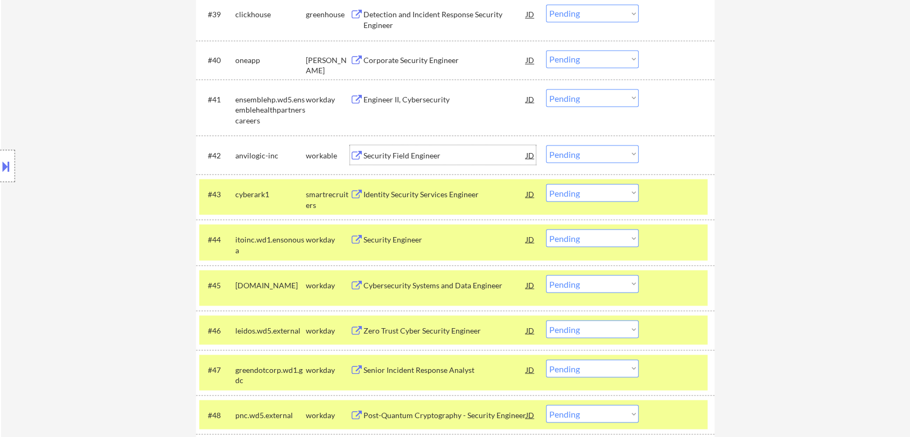
click at [407, 156] on div "Security Field Engineer" at bounding box center [444, 155] width 163 height 11
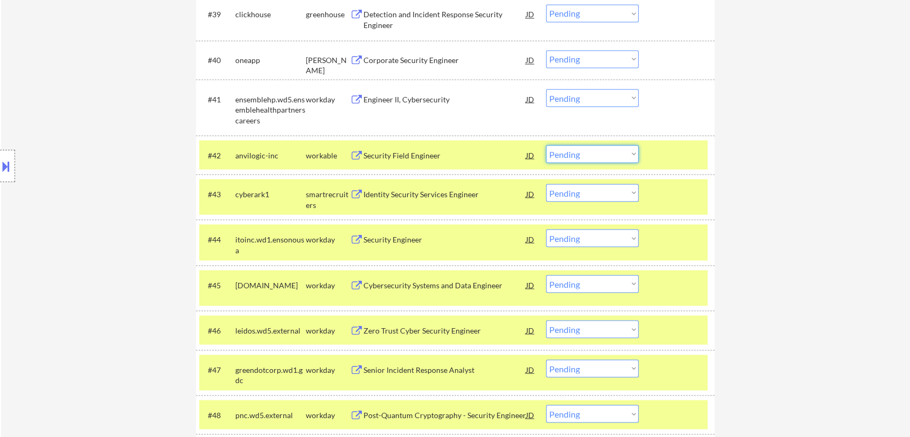
click at [580, 153] on select "Choose an option... Pending Applied Excluded (Questions) Excluded (Expired) Exc…" at bounding box center [592, 154] width 93 height 18
click at [546, 145] on select "Choose an option... Pending Applied Excluded (Questions) Excluded (Expired) Exc…" at bounding box center [592, 154] width 93 height 18
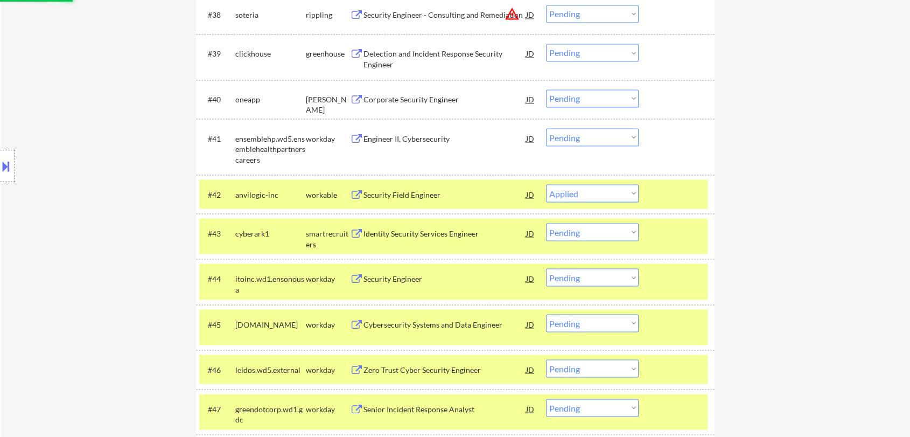
scroll to position [1895, 0]
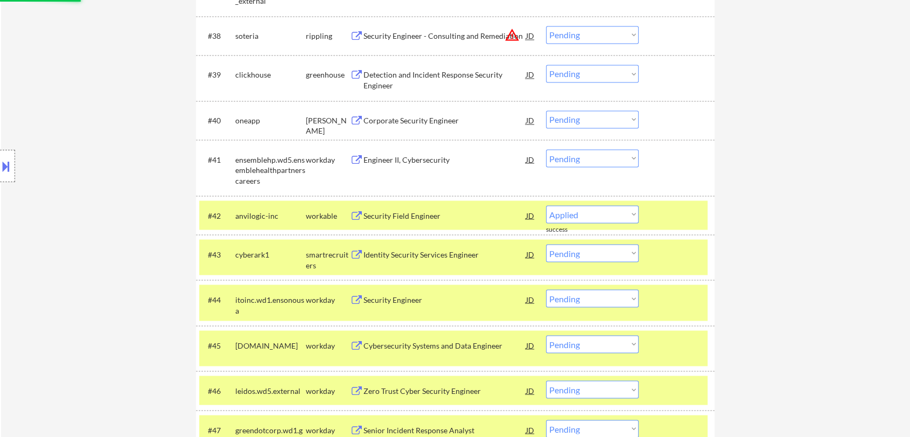
select select ""pending""
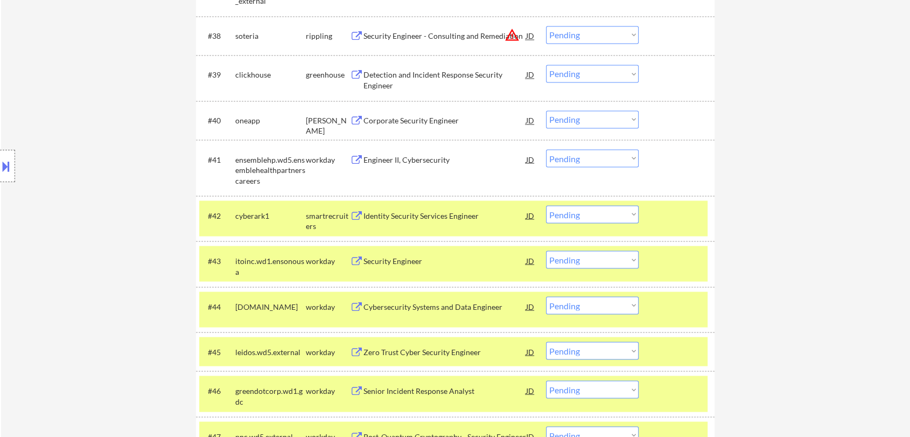
click at [417, 117] on div "Corporate Security Engineer" at bounding box center [444, 120] width 163 height 11
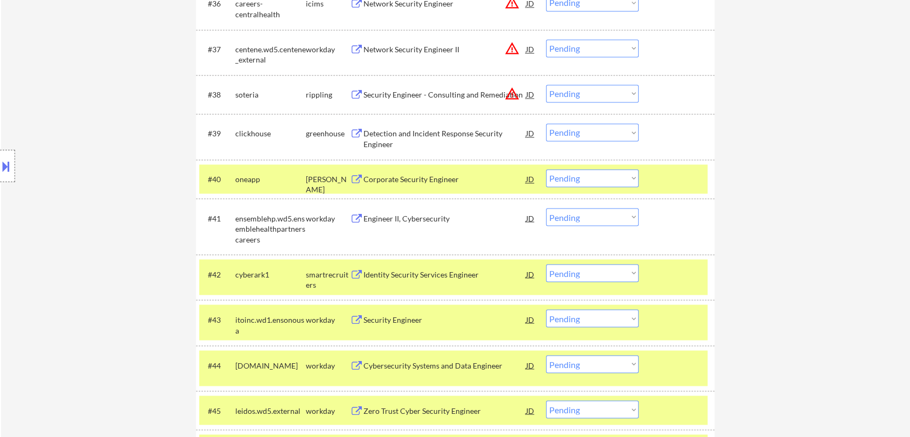
scroll to position [1856, 0]
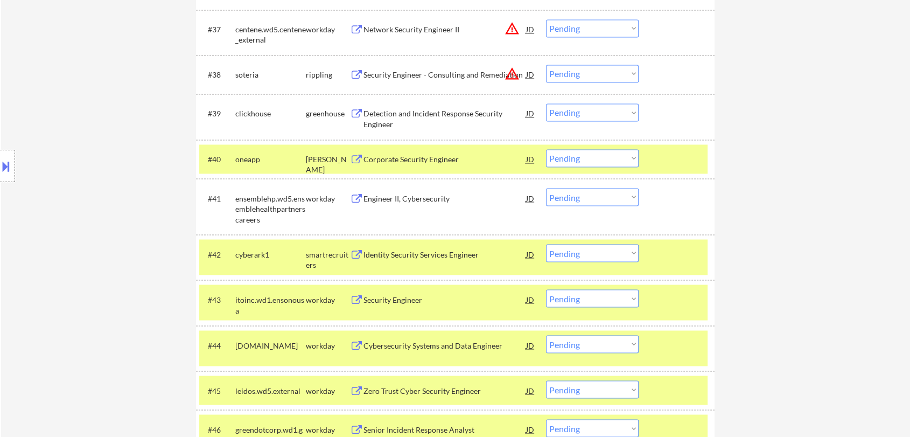
click at [584, 156] on select "Choose an option... Pending Applied Excluded (Questions) Excluded (Expired) Exc…" at bounding box center [592, 158] width 93 height 18
click at [546, 149] on select "Choose an option... Pending Applied Excluded (Questions) Excluded (Expired) Exc…" at bounding box center [592, 158] width 93 height 18
select select ""pending""
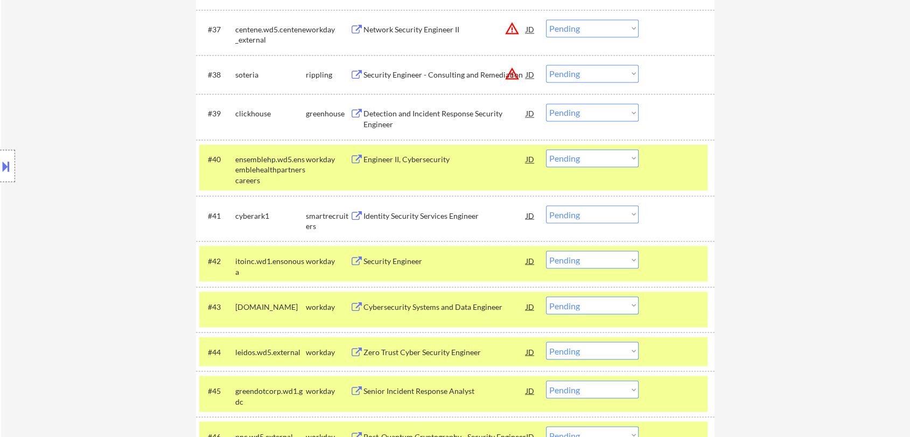
click at [447, 115] on div "Detection and Incident Response Security Engineer" at bounding box center [444, 118] width 163 height 21
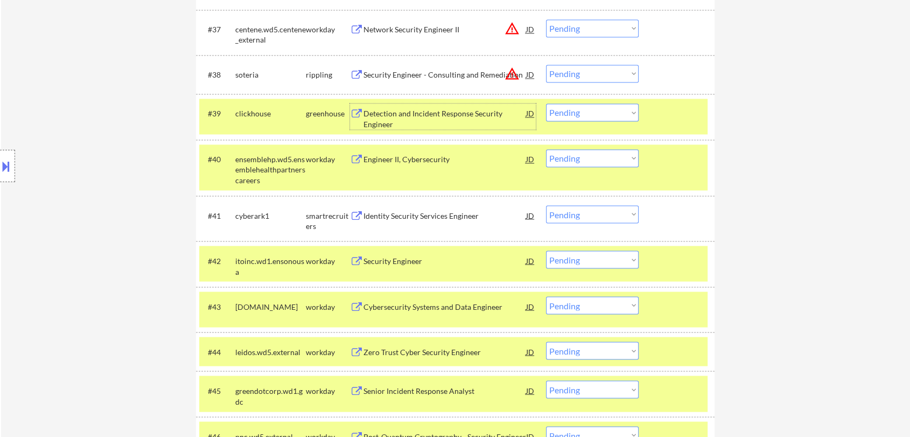
click at [574, 117] on select "Choose an option... Pending Applied Excluded (Questions) Excluded (Expired) Exc…" at bounding box center [592, 112] width 93 height 18
click at [546, 103] on select "Choose an option... Pending Applied Excluded (Questions) Excluded (Expired) Exc…" at bounding box center [592, 112] width 93 height 18
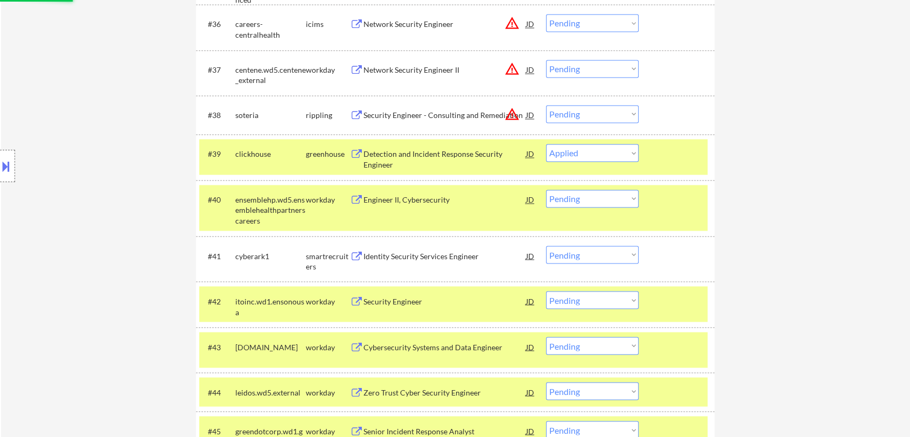
scroll to position [1797, 0]
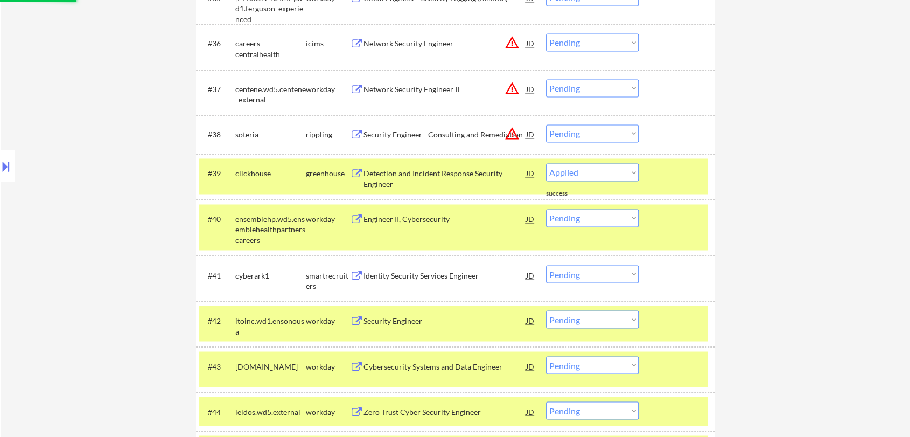
select select ""pending""
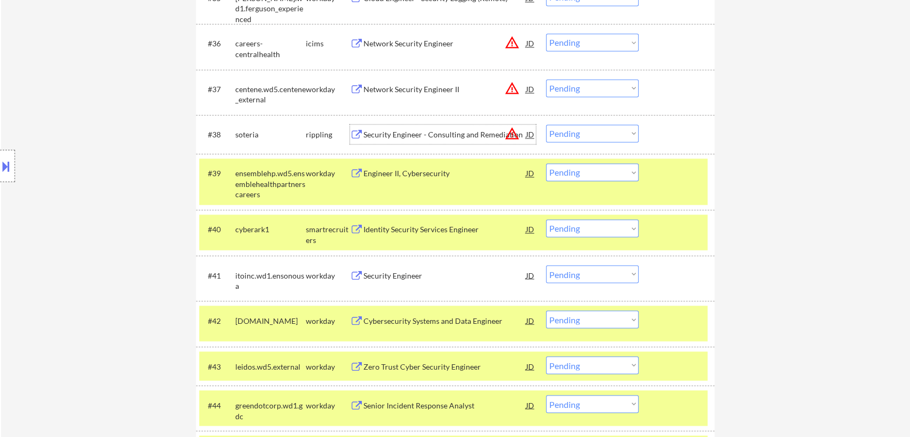
click at [430, 132] on div "Security Engineer - Consulting and Remediation" at bounding box center [444, 134] width 163 height 11
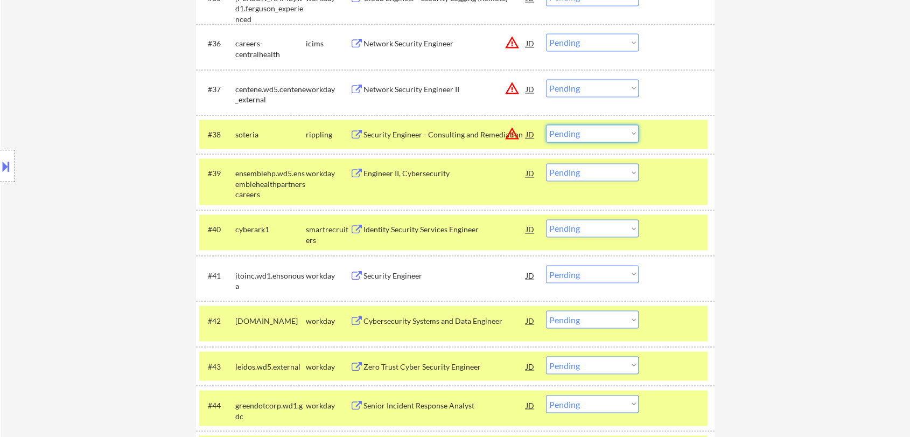
click at [578, 135] on select "Choose an option... Pending Applied Excluded (Questions) Excluded (Expired) Exc…" at bounding box center [592, 133] width 93 height 18
click at [546, 124] on select "Choose an option... Pending Applied Excluded (Questions) Excluded (Expired) Exc…" at bounding box center [592, 133] width 93 height 18
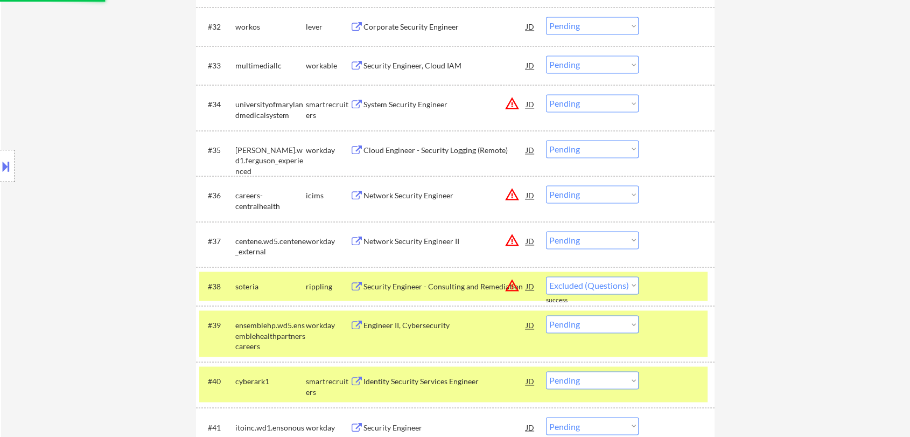
scroll to position [1617, 0]
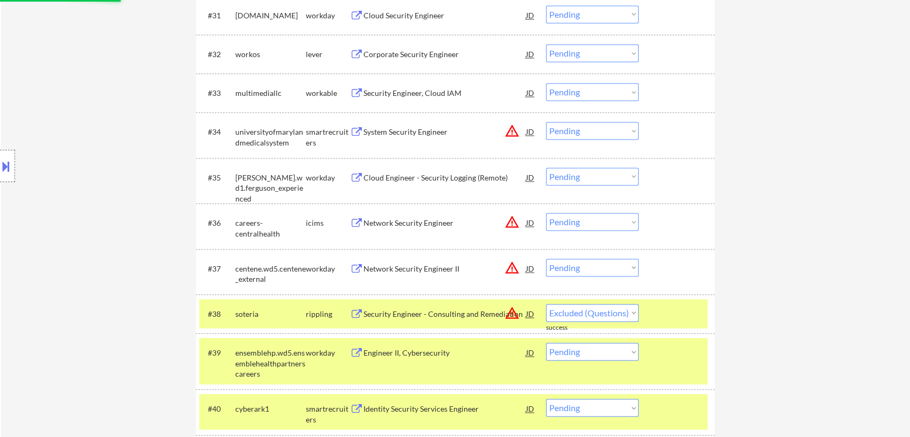
select select ""pending""
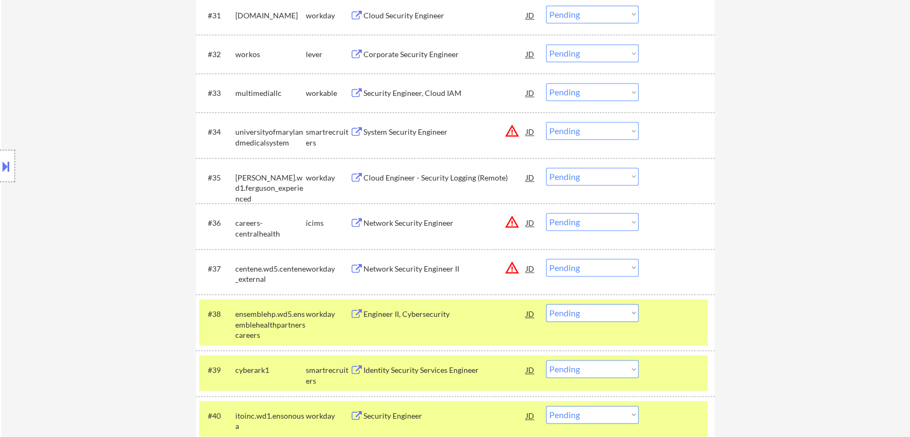
click at [418, 133] on div "System Security Engineer" at bounding box center [444, 132] width 163 height 11
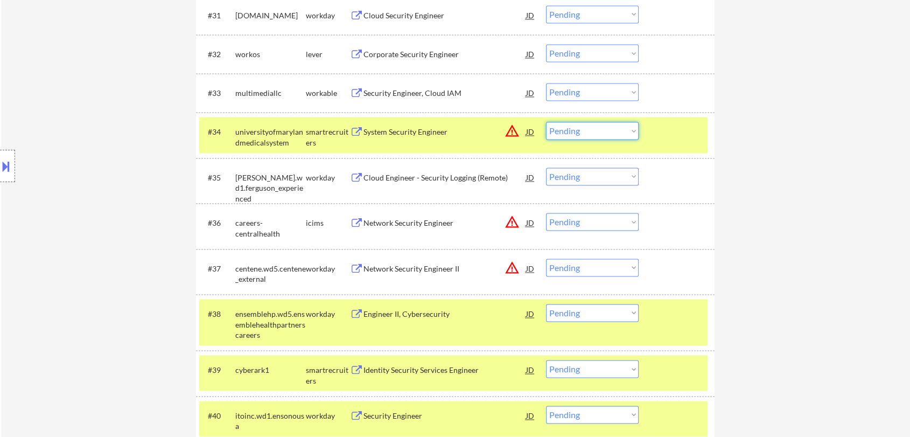
click at [607, 135] on select "Choose an option... Pending Applied Excluded (Questions) Excluded (Expired) Exc…" at bounding box center [592, 131] width 93 height 18
click at [546, 122] on select "Choose an option... Pending Applied Excluded (Questions) Excluded (Expired) Exc…" at bounding box center [592, 131] width 93 height 18
select select ""pending""
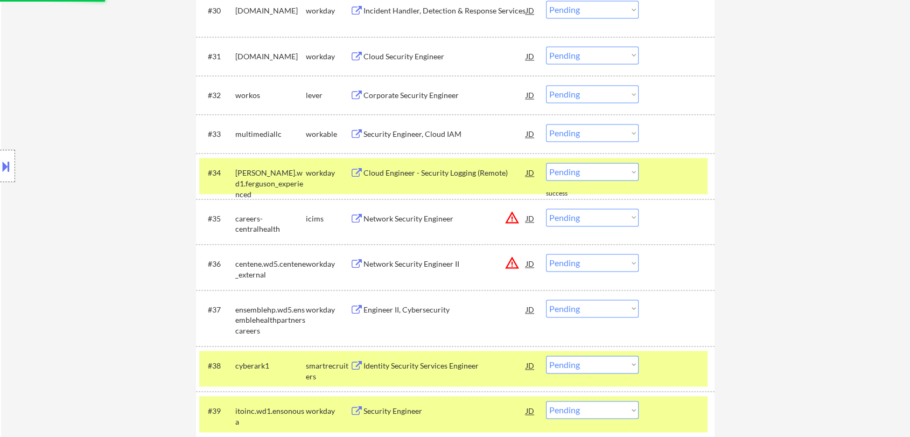
scroll to position [1558, 0]
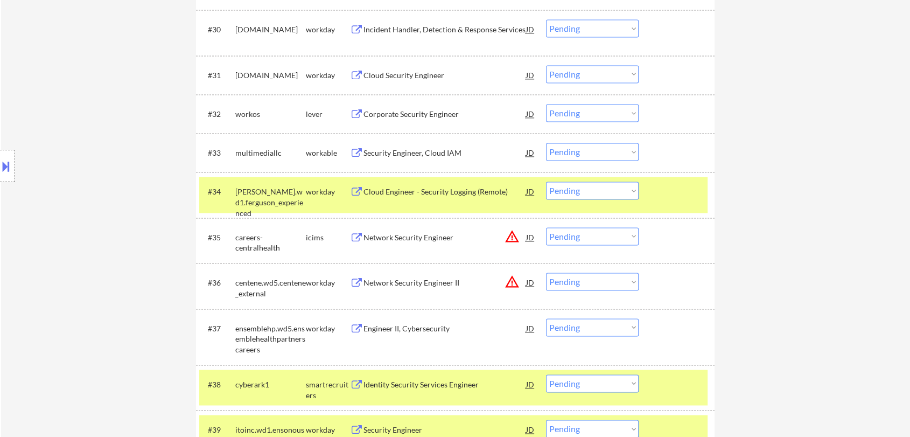
click at [435, 153] on div "Security Engineer, Cloud IAM" at bounding box center [444, 153] width 163 height 11
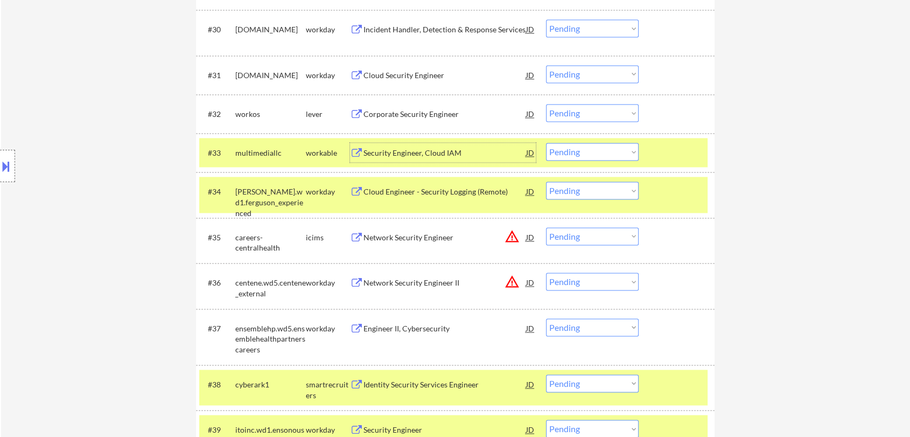
click at [586, 155] on select "Choose an option... Pending Applied Excluded (Questions) Excluded (Expired) Exc…" at bounding box center [592, 152] width 93 height 18
click at [546, 143] on select "Choose an option... Pending Applied Excluded (Questions) Excluded (Expired) Exc…" at bounding box center [592, 152] width 93 height 18
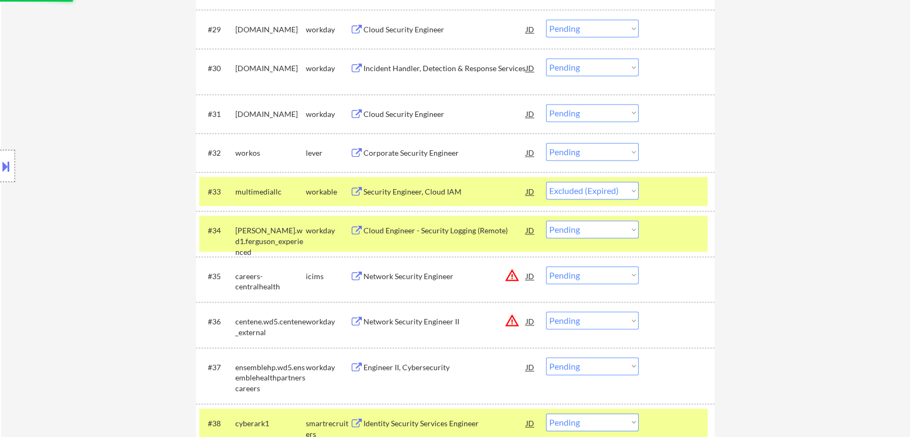
scroll to position [1498, 0]
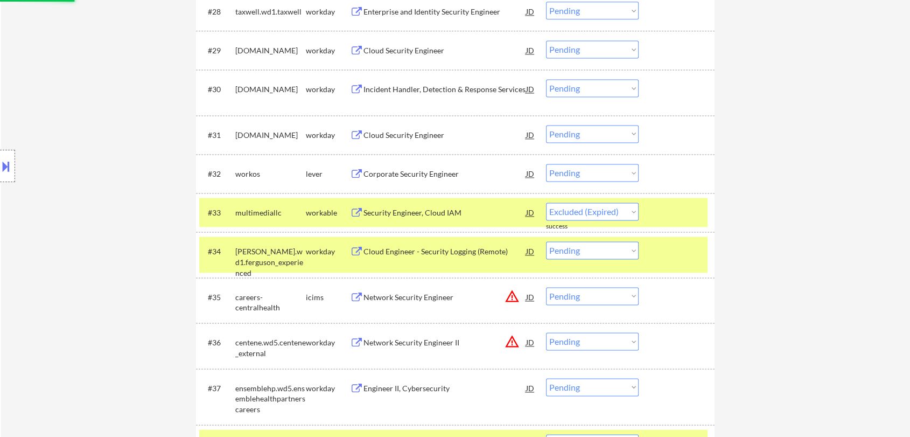
select select ""pending""
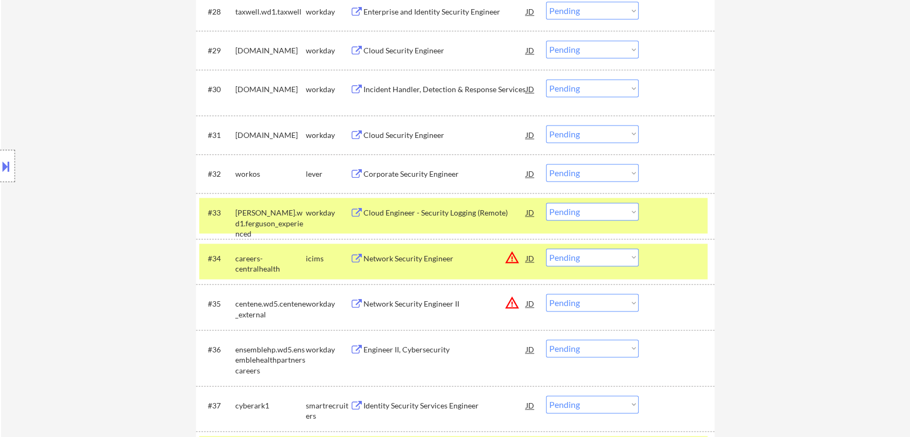
click at [420, 172] on div "Corporate Security Engineer" at bounding box center [444, 174] width 163 height 11
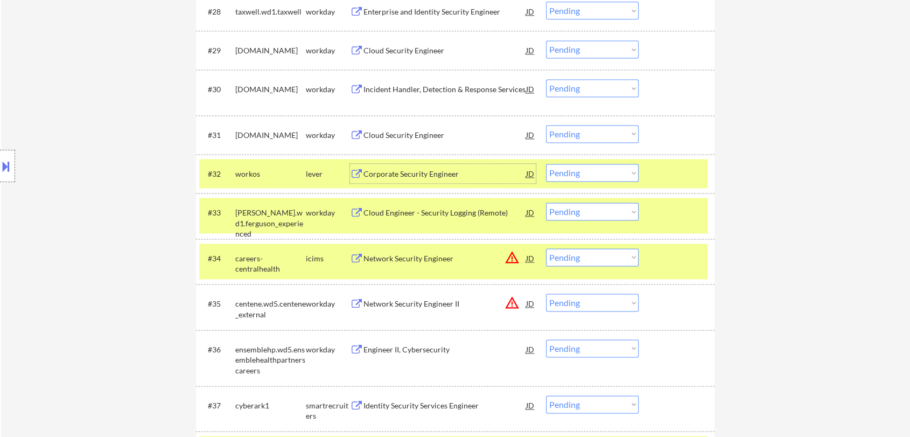
click at [599, 178] on select "Choose an option... Pending Applied Excluded (Questions) Excluded (Expired) Exc…" at bounding box center [592, 173] width 93 height 18
click at [546, 164] on select "Choose an option... Pending Applied Excluded (Questions) Excluded (Expired) Exc…" at bounding box center [592, 173] width 93 height 18
select select ""pending""
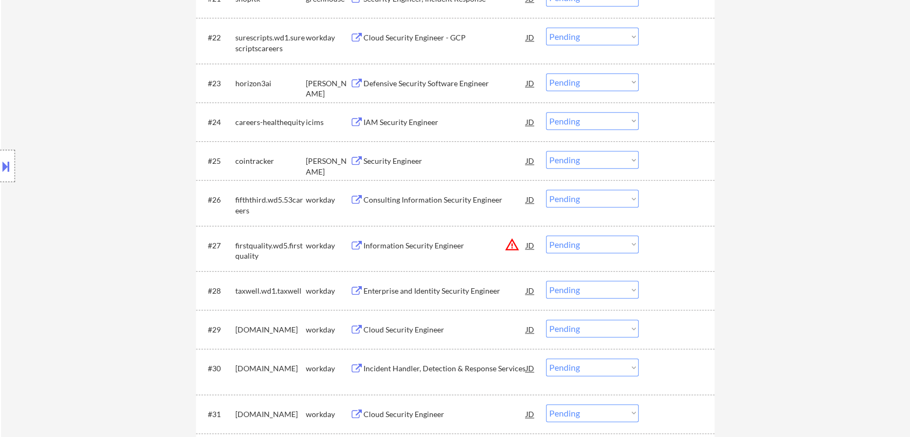
scroll to position [1198, 0]
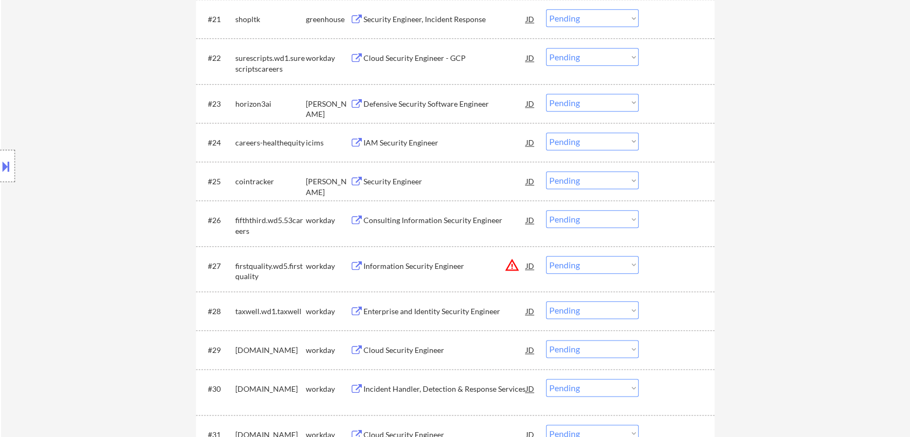
click at [390, 179] on div "Security Engineer" at bounding box center [444, 181] width 163 height 11
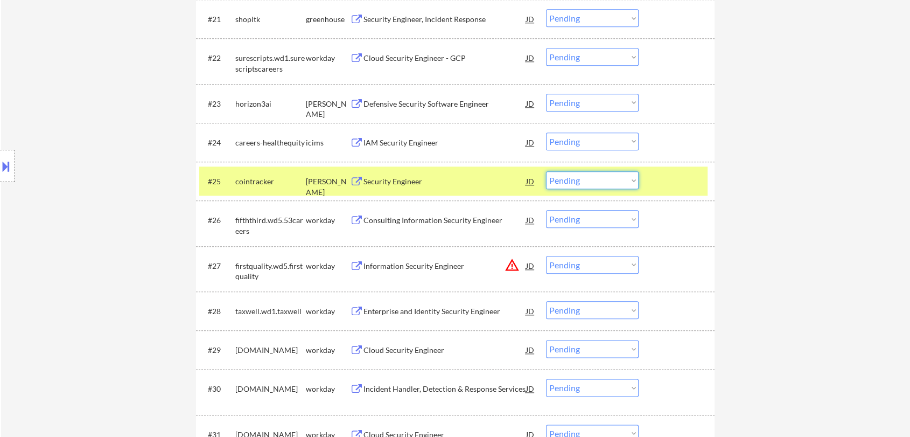
click at [599, 185] on select "Choose an option... Pending Applied Excluded (Questions) Excluded (Expired) Exc…" at bounding box center [592, 180] width 93 height 18
click at [546, 171] on select "Choose an option... Pending Applied Excluded (Questions) Excluded (Expired) Exc…" at bounding box center [592, 180] width 93 height 18
select select ""pending""
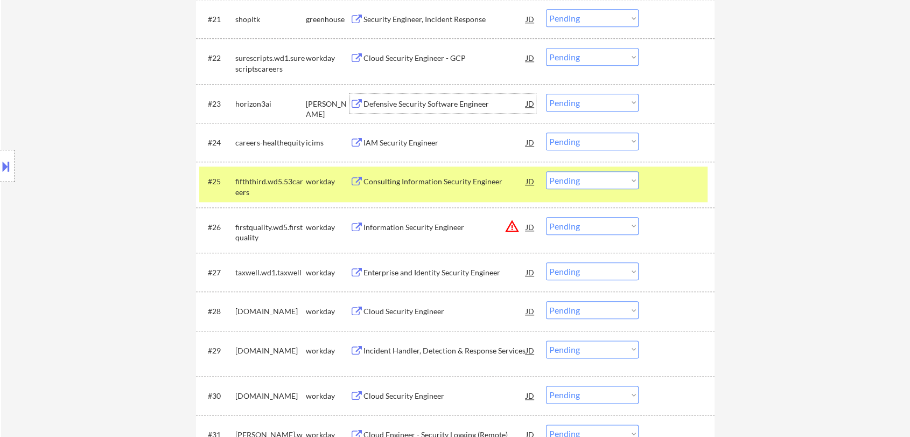
click at [419, 100] on div "Defensive Security Software Engineer" at bounding box center [444, 104] width 163 height 11
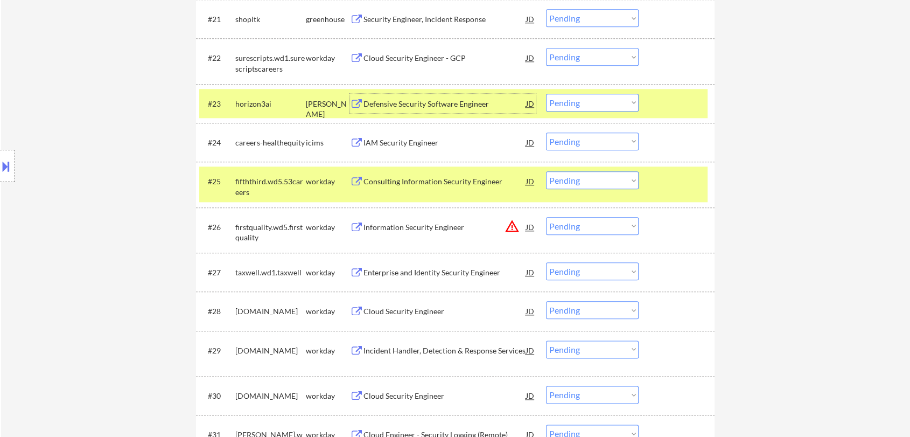
click at [594, 99] on select "Choose an option... Pending Applied Excluded (Questions) Excluded (Expired) Exc…" at bounding box center [592, 103] width 93 height 18
click at [546, 94] on select "Choose an option... Pending Applied Excluded (Questions) Excluded (Expired) Exc…" at bounding box center [592, 103] width 93 height 18
select select ""pending""
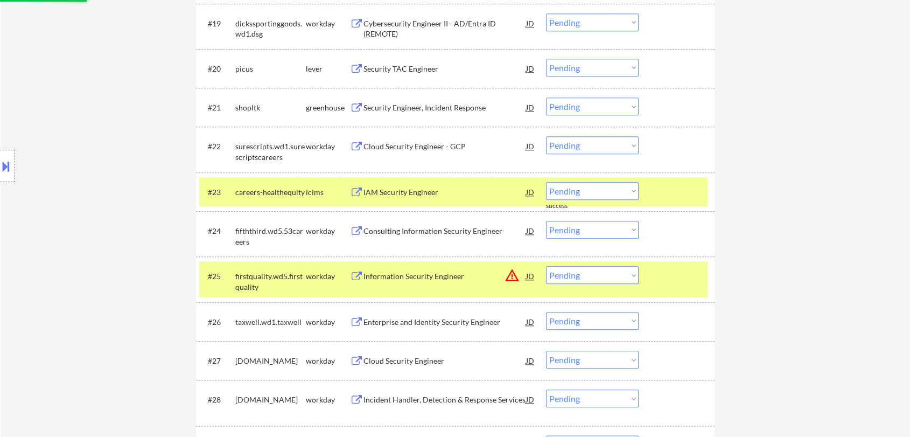
scroll to position [1079, 0]
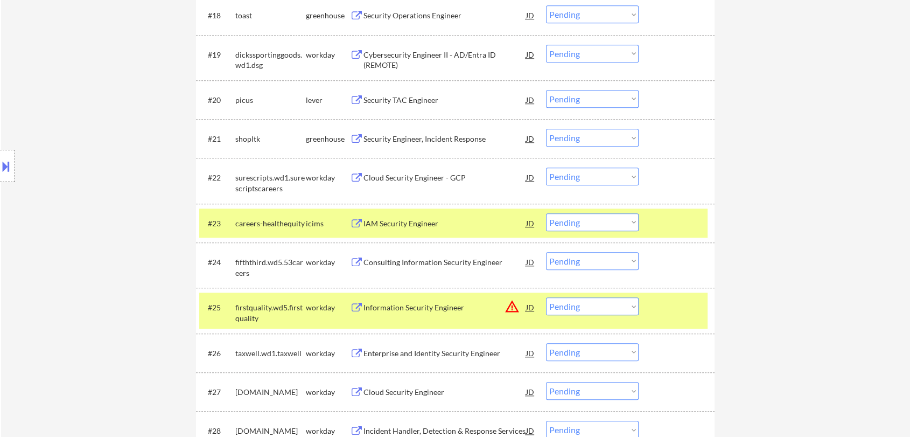
click at [434, 139] on div "Security Engineer, Incident Response" at bounding box center [444, 139] width 163 height 11
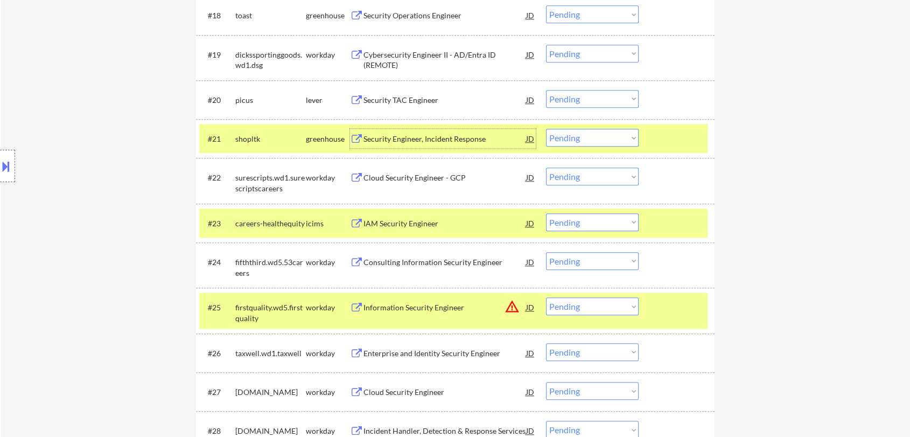
click at [588, 135] on select "Choose an option... Pending Applied Excluded (Questions) Excluded (Expired) Exc…" at bounding box center [592, 138] width 93 height 18
click at [546, 129] on select "Choose an option... Pending Applied Excluded (Questions) Excluded (Expired) Exc…" at bounding box center [592, 138] width 93 height 18
select select ""pending""
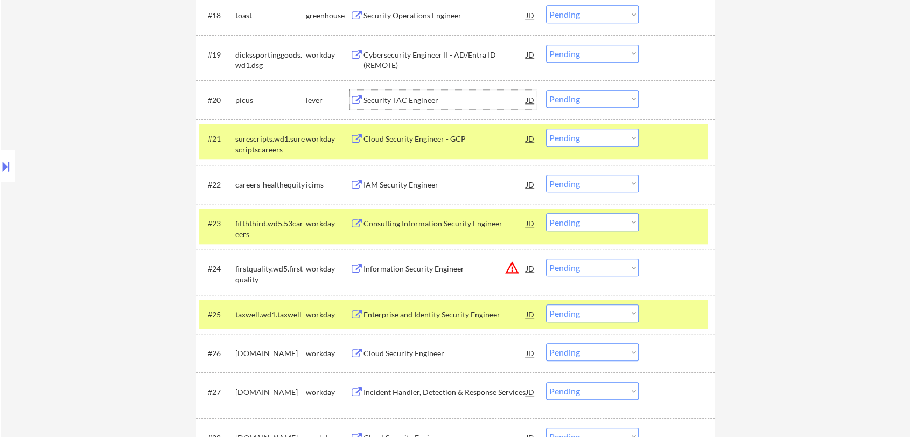
click at [390, 98] on div "Security TAC Engineer" at bounding box center [444, 100] width 163 height 11
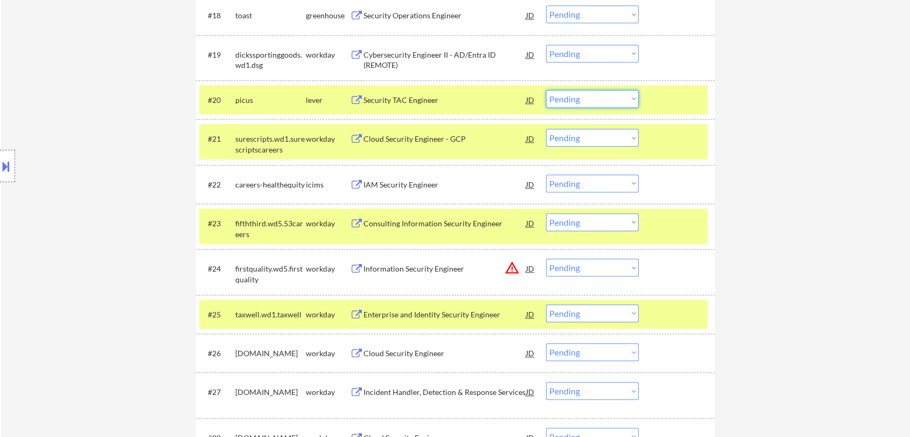
click at [578, 100] on select "Choose an option... Pending Applied Excluded (Questions) Excluded (Expired) Exc…" at bounding box center [592, 99] width 93 height 18
click at [546, 90] on select "Choose an option... Pending Applied Excluded (Questions) Excluded (Expired) Exc…" at bounding box center [592, 99] width 93 height 18
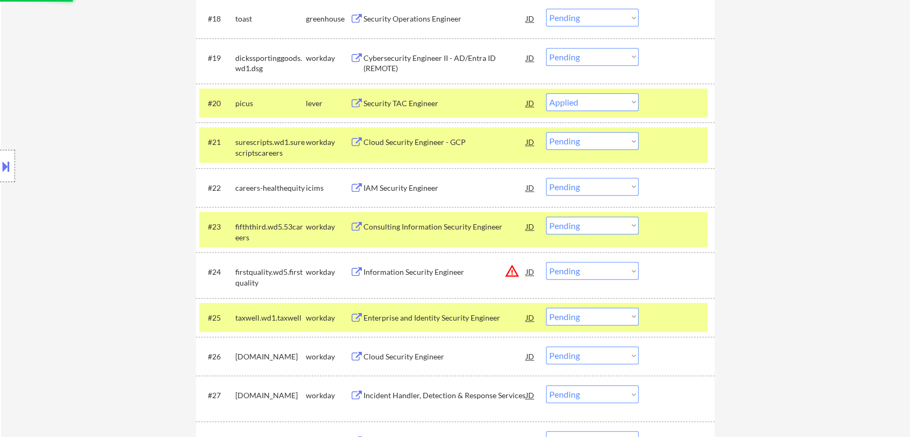
scroll to position [1019, 0]
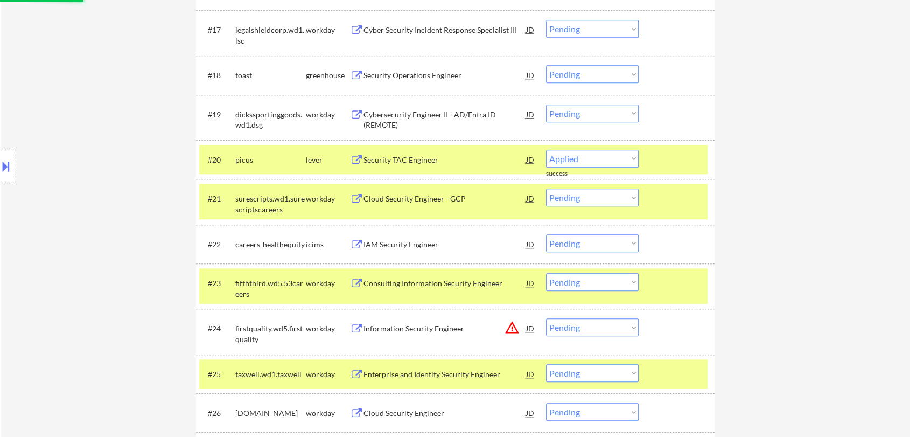
select select ""pending""
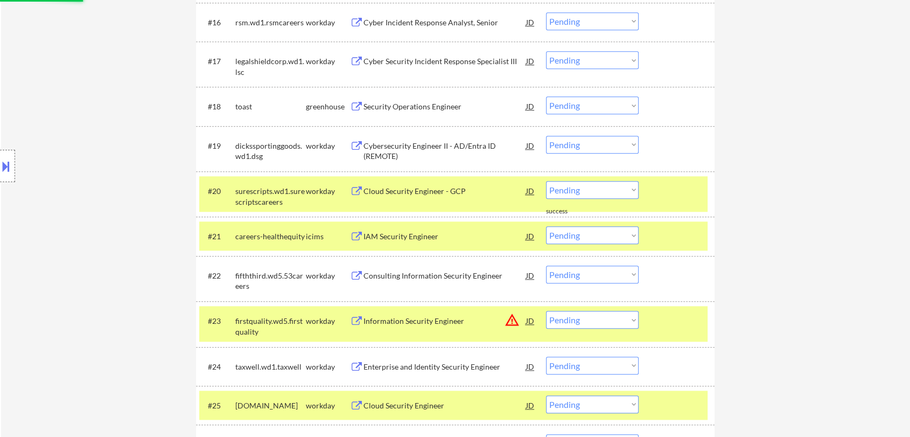
scroll to position [959, 0]
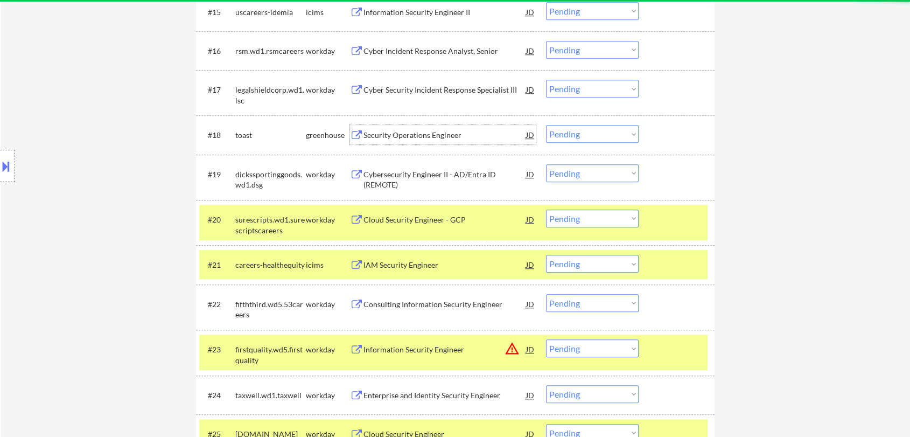
click at [412, 131] on div "Security Operations Engineer" at bounding box center [444, 135] width 163 height 11
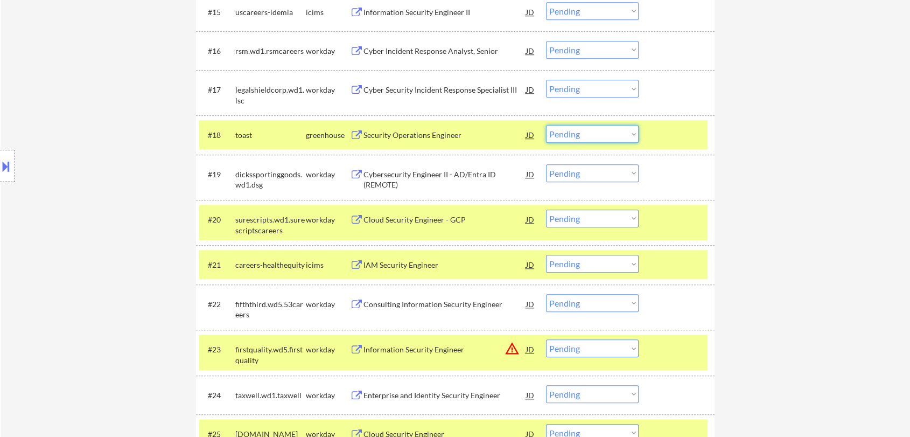
click at [573, 135] on select "Choose an option... Pending Applied Excluded (Questions) Excluded (Expired) Exc…" at bounding box center [592, 134] width 93 height 18
click at [546, 125] on select "Choose an option... Pending Applied Excluded (Questions) Excluded (Expired) Exc…" at bounding box center [592, 134] width 93 height 18
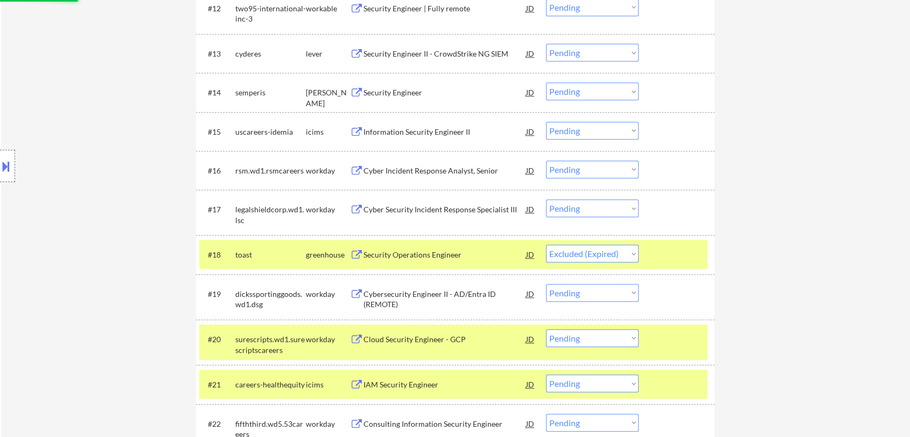
scroll to position [780, 0]
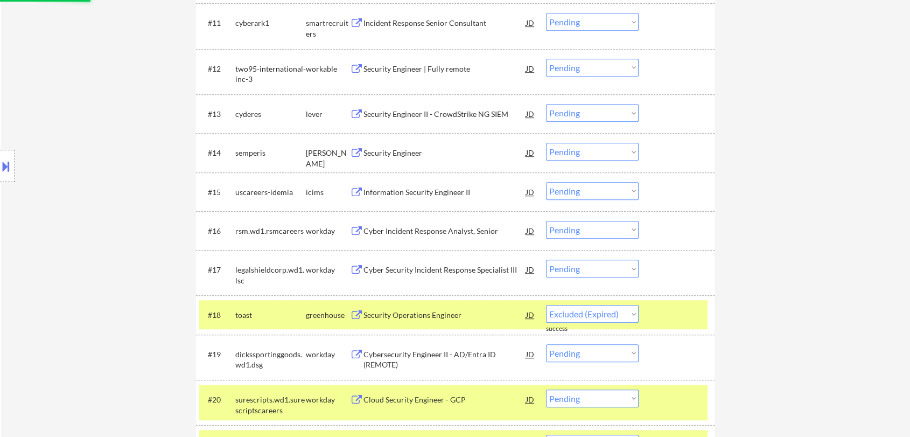
select select ""pending""
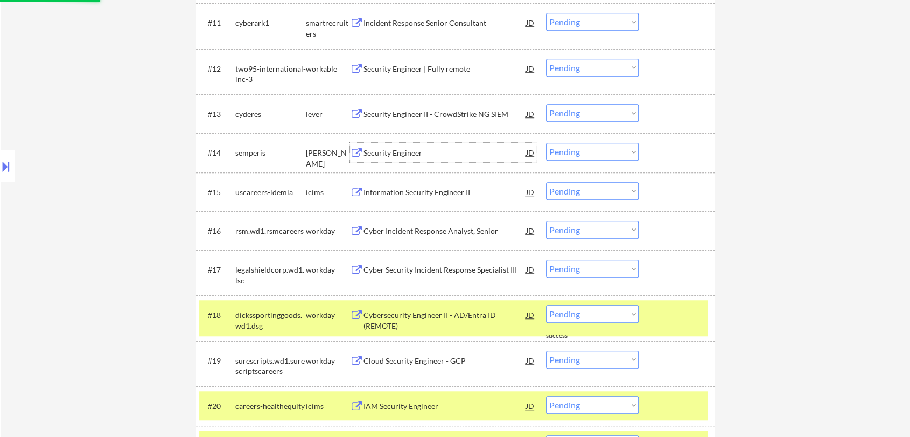
click at [404, 150] on div "Security Engineer" at bounding box center [444, 153] width 163 height 11
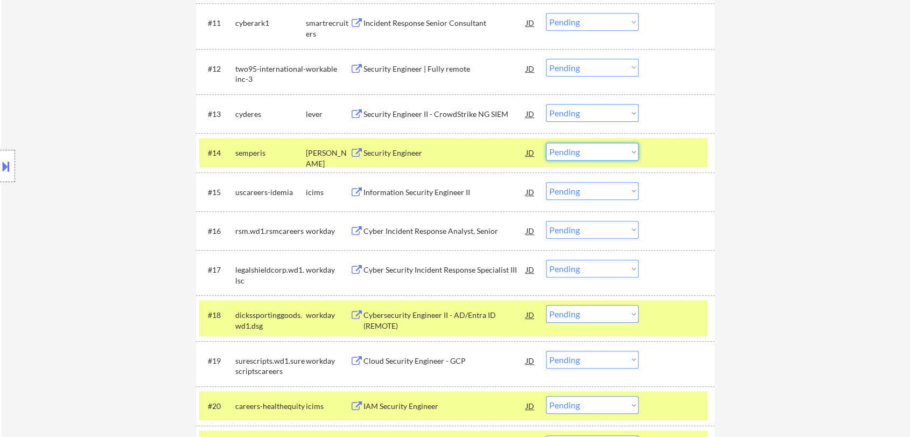
click at [594, 149] on select "Choose an option... Pending Applied Excluded (Questions) Excluded (Expired) Exc…" at bounding box center [592, 152] width 93 height 18
click at [546, 143] on select "Choose an option... Pending Applied Excluded (Questions) Excluded (Expired) Exc…" at bounding box center [592, 152] width 93 height 18
select select ""pending""
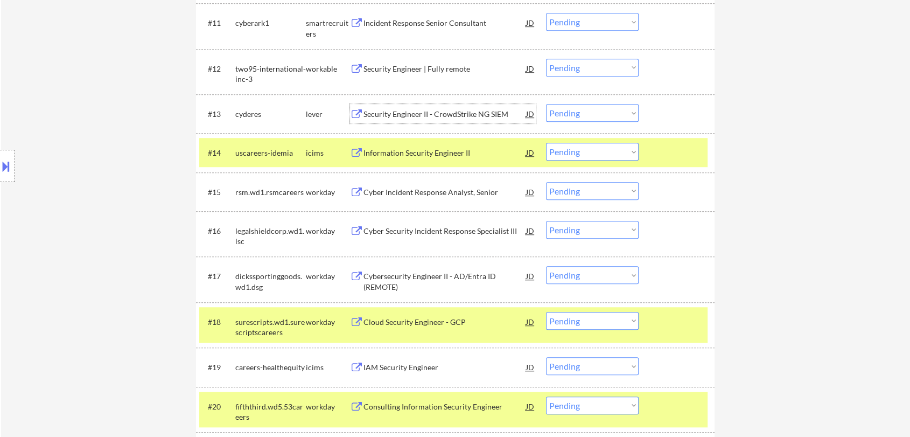
click at [426, 117] on div "Security Engineer II - CrowdStrike NG SIEM" at bounding box center [444, 114] width 163 height 11
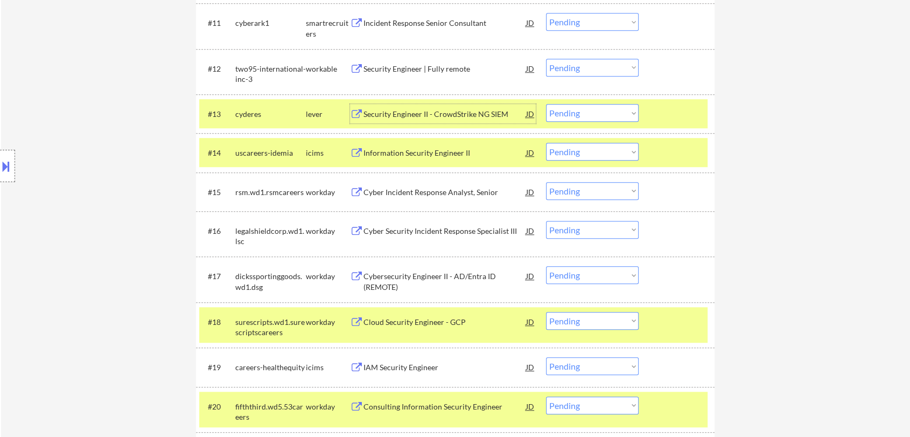
click at [576, 113] on select "Choose an option... Pending Applied Excluded (Questions) Excluded (Expired) Exc…" at bounding box center [592, 113] width 93 height 18
click at [546, 104] on select "Choose an option... Pending Applied Excluded (Questions) Excluded (Expired) Exc…" at bounding box center [592, 113] width 93 height 18
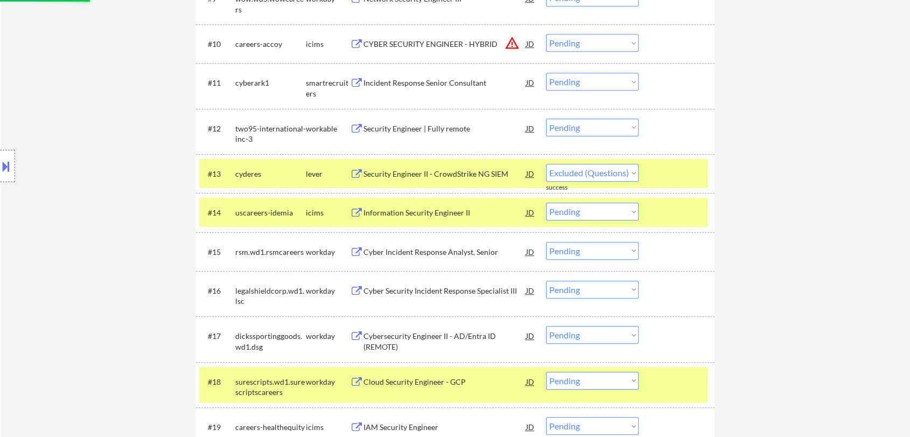
select select ""pending""
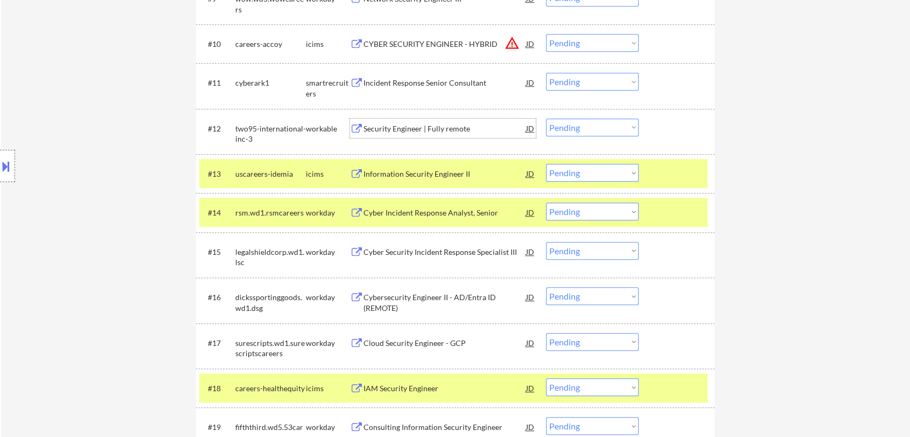
click at [402, 126] on div "Security Engineer | Fully remote" at bounding box center [444, 128] width 163 height 11
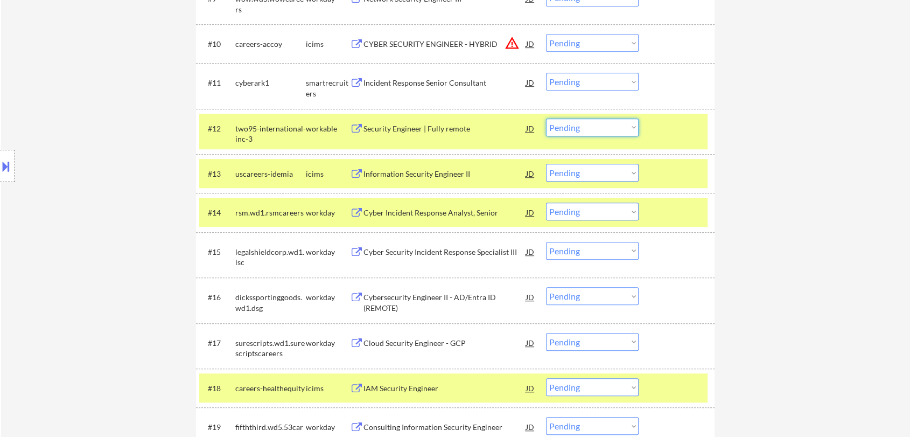
click at [578, 128] on select "Choose an option... Pending Applied Excluded (Questions) Excluded (Expired) Exc…" at bounding box center [592, 127] width 93 height 18
click at [546, 118] on select "Choose an option... Pending Applied Excluded (Questions) Excluded (Expired) Exc…" at bounding box center [592, 127] width 93 height 18
select select ""pending""
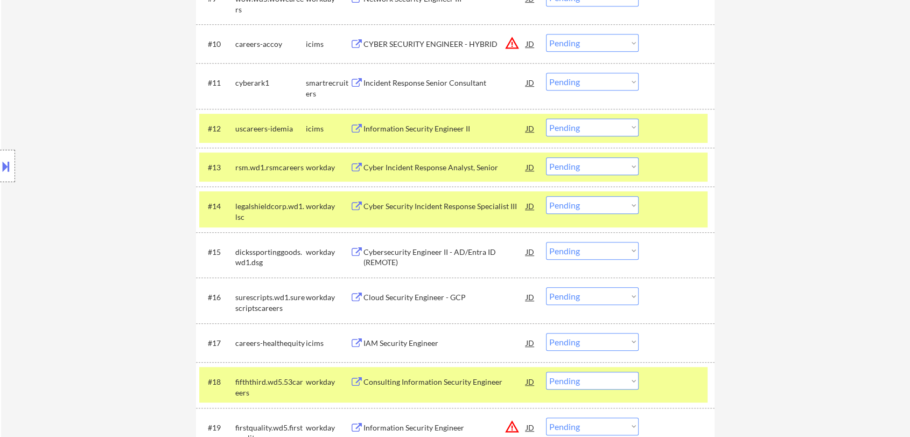
click at [429, 83] on div "Incident Response Senior Consultant" at bounding box center [444, 83] width 163 height 11
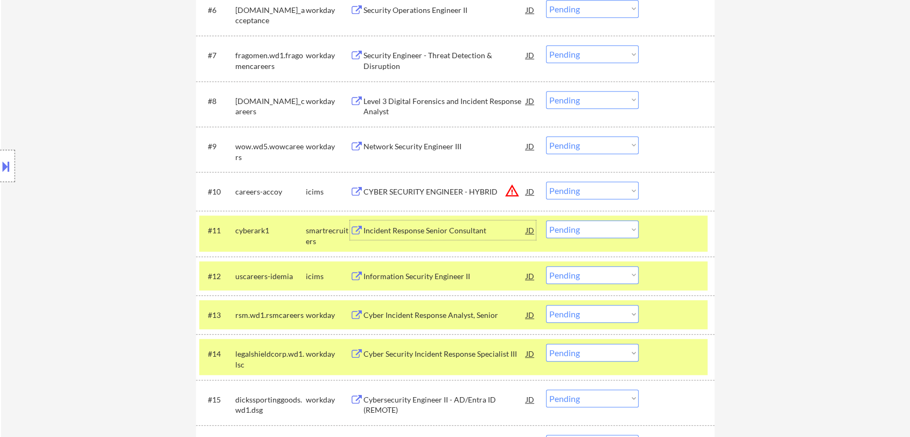
scroll to position [600, 0]
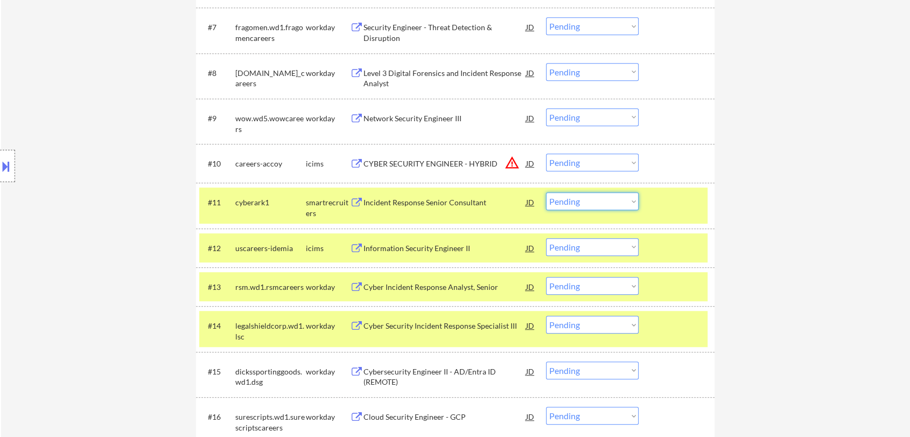
click at [578, 204] on select "Choose an option... Pending Applied Excluded (Questions) Excluded (Expired) Exc…" at bounding box center [592, 201] width 93 height 18
click at [546, 192] on select "Choose an option... Pending Applied Excluded (Questions) Excluded (Expired) Exc…" at bounding box center [592, 201] width 93 height 18
select select ""pending""
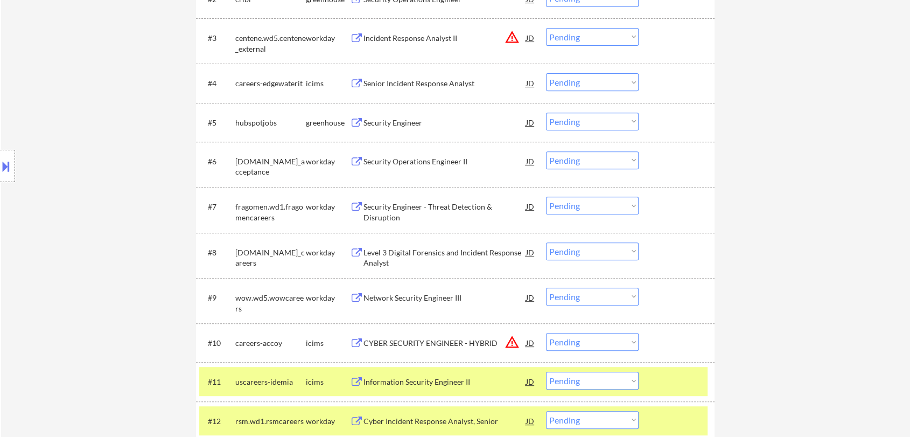
scroll to position [361, 0]
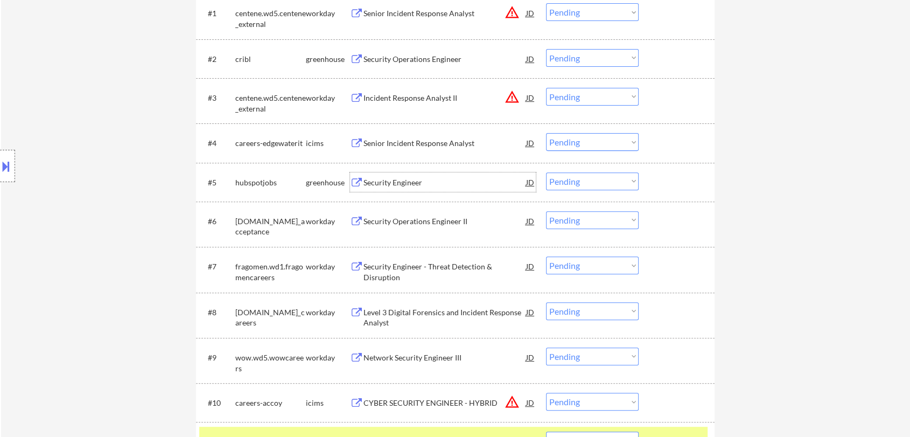
click at [401, 178] on div "Security Engineer" at bounding box center [444, 182] width 163 height 11
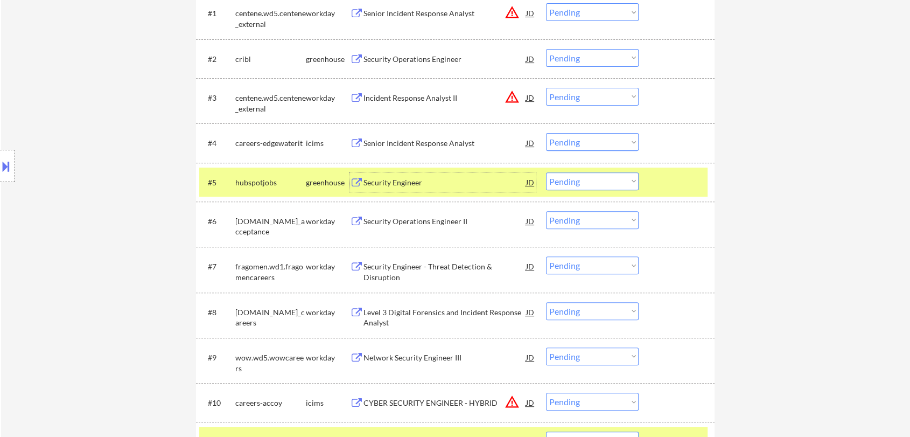
click at [579, 185] on select "Choose an option... Pending Applied Excluded (Questions) Excluded (Expired) Exc…" at bounding box center [592, 181] width 93 height 18
click at [546, 172] on select "Choose an option... Pending Applied Excluded (Questions) Excluded (Expired) Exc…" at bounding box center [592, 181] width 93 height 18
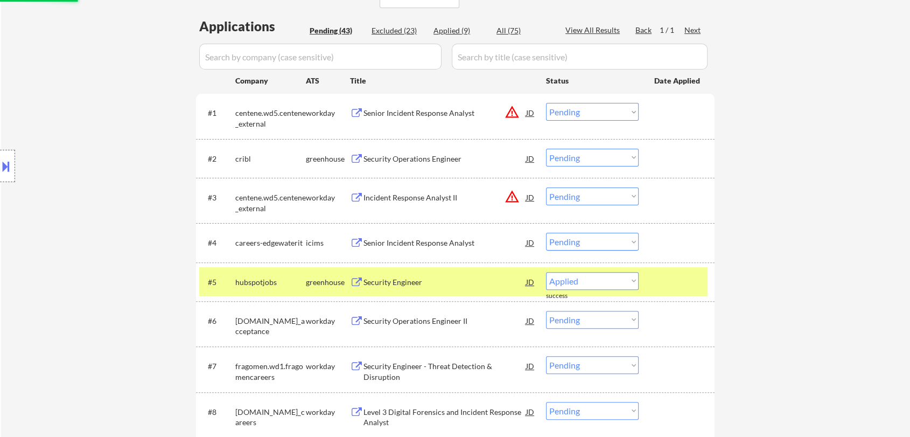
scroll to position [241, 0]
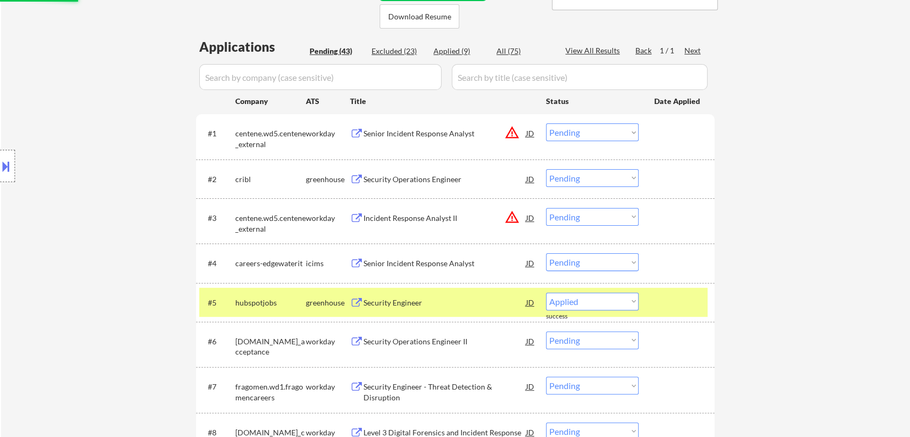
select select ""pending""
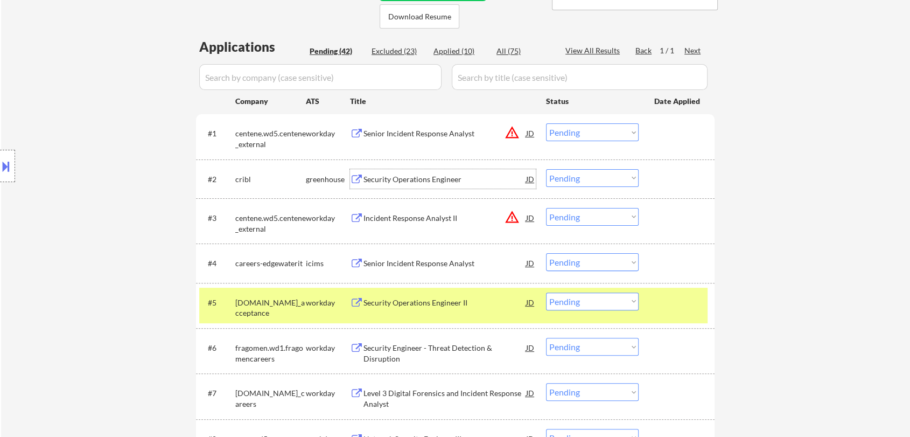
click at [404, 176] on div "Security Operations Engineer" at bounding box center [444, 179] width 163 height 11
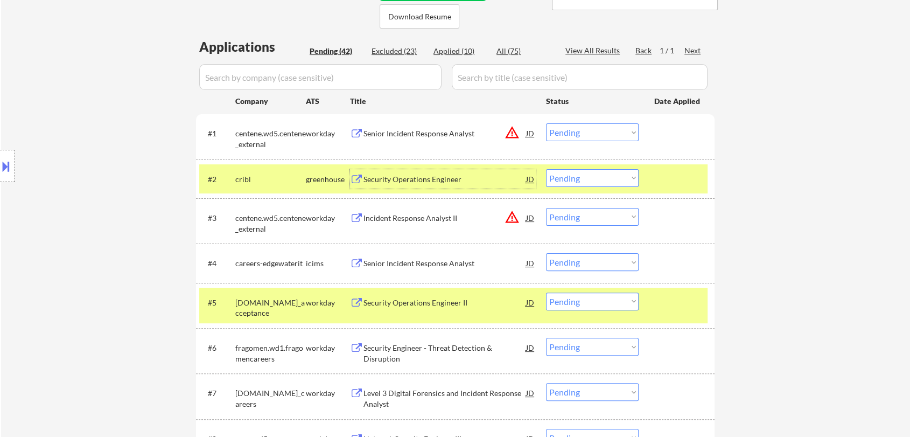
click at [572, 180] on select "Choose an option... Pending Applied Excluded (Questions) Excluded (Expired) Exc…" at bounding box center [592, 178] width 93 height 18
click at [546, 169] on select "Choose an option... Pending Applied Excluded (Questions) Excluded (Expired) Exc…" at bounding box center [592, 178] width 93 height 18
select select ""pending""
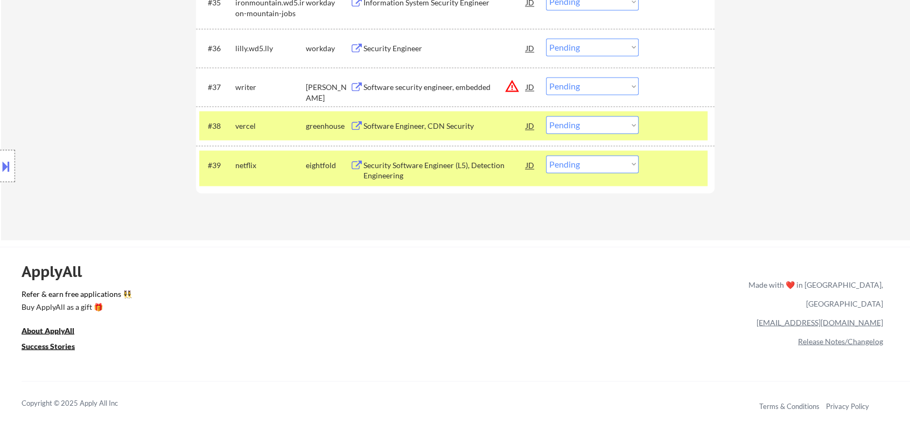
scroll to position [1822, 0]
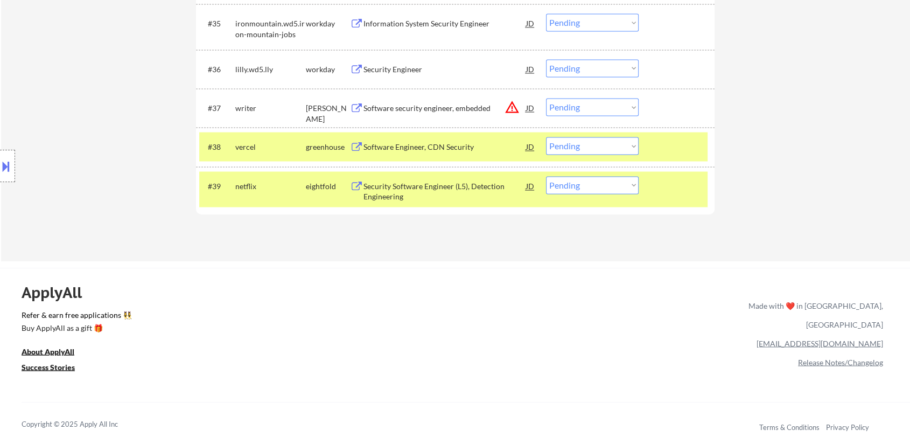
click at [444, 150] on div "Software Engineer, CDN Security" at bounding box center [444, 147] width 163 height 11
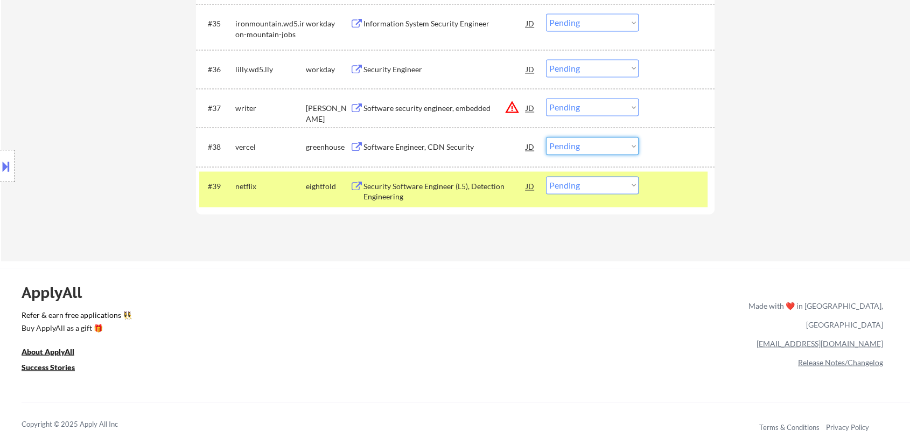
click at [557, 145] on select "Choose an option... Pending Applied Excluded (Questions) Excluded (Expired) Exc…" at bounding box center [592, 146] width 93 height 18
click at [546, 137] on select "Choose an option... Pending Applied Excluded (Questions) Excluded (Expired) Exc…" at bounding box center [592, 146] width 93 height 18
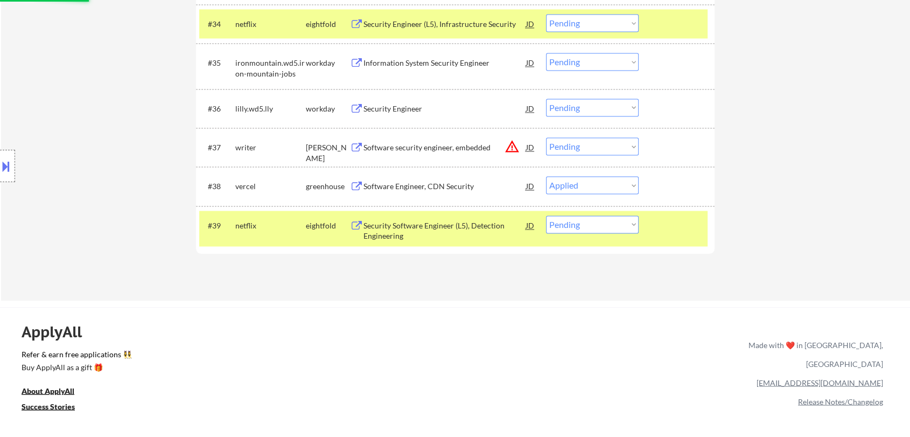
scroll to position [1763, 0]
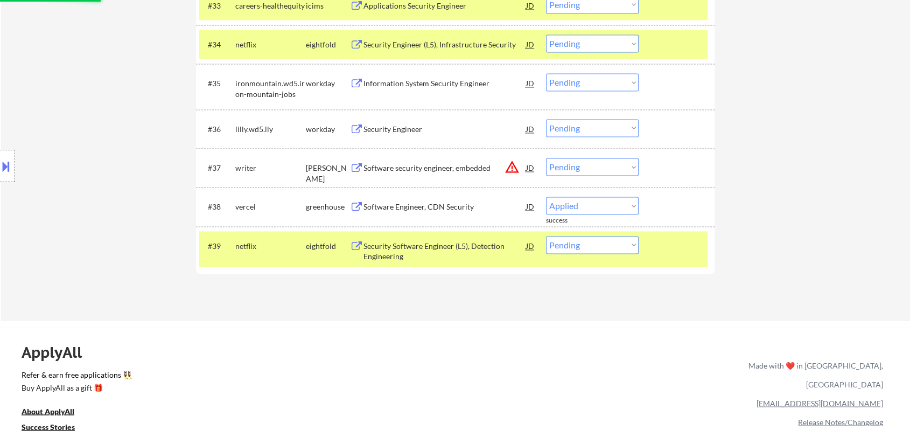
select select ""pending""
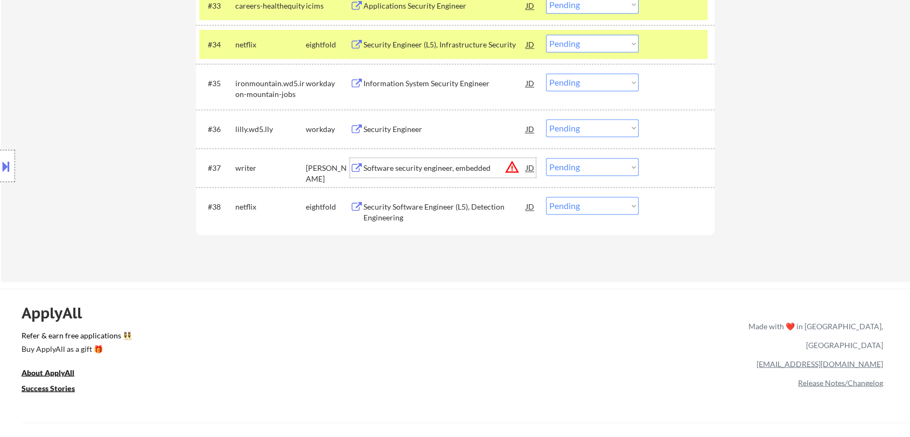
click at [452, 167] on div "Software security engineer, embedded" at bounding box center [444, 168] width 163 height 11
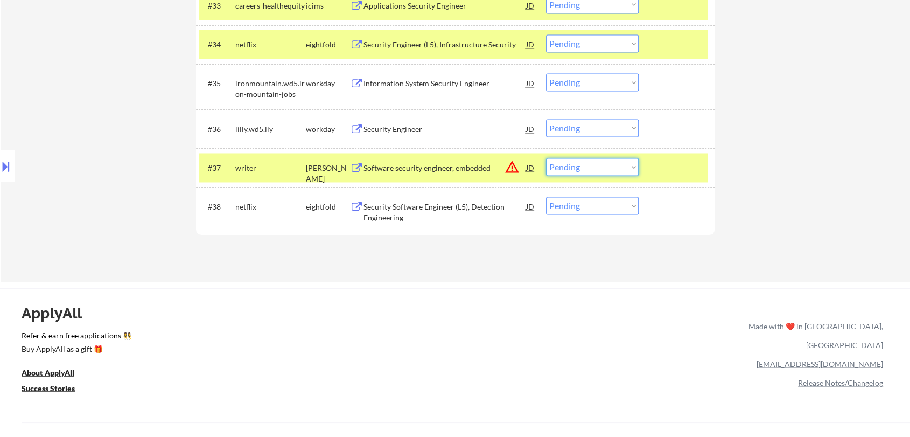
click at [599, 169] on select "Choose an option... Pending Applied Excluded (Questions) Excluded (Expired) Exc…" at bounding box center [592, 167] width 93 height 18
click at [546, 158] on select "Choose an option... Pending Applied Excluded (Questions) Excluded (Expired) Exc…" at bounding box center [592, 167] width 93 height 18
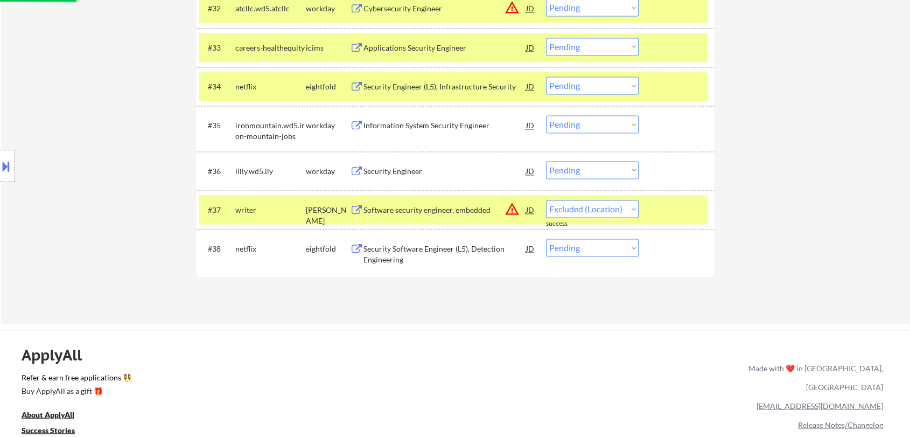
scroll to position [1703, 0]
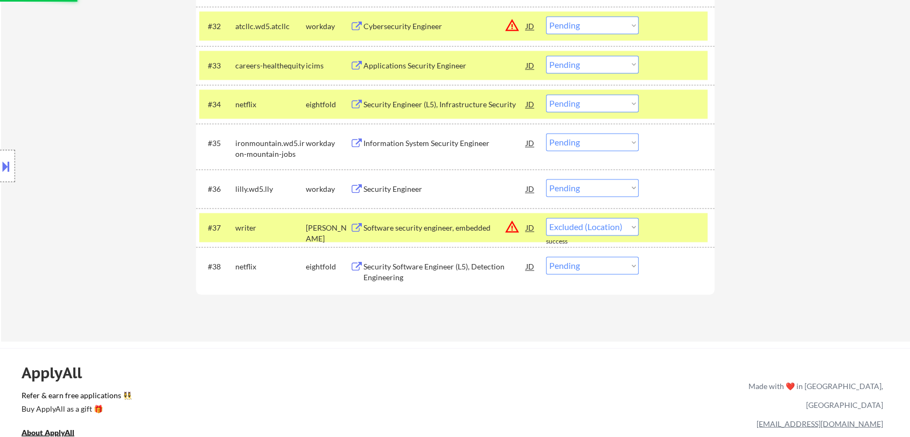
select select ""pending""
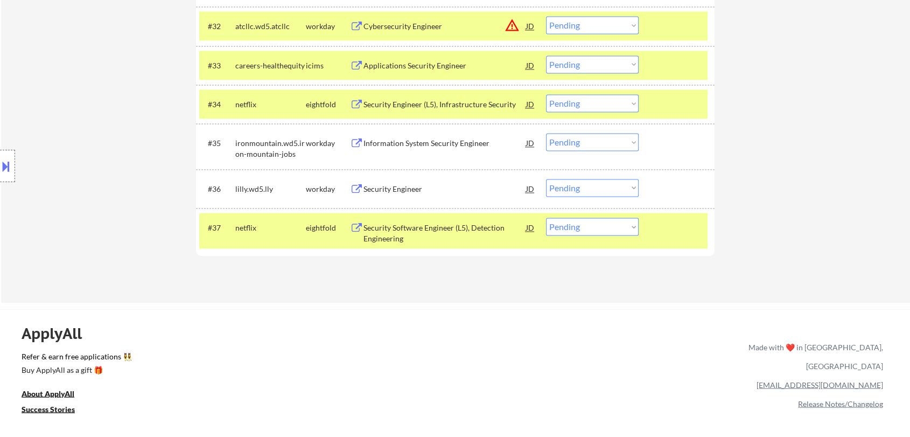
click at [385, 186] on div "Security Engineer" at bounding box center [444, 189] width 163 height 11
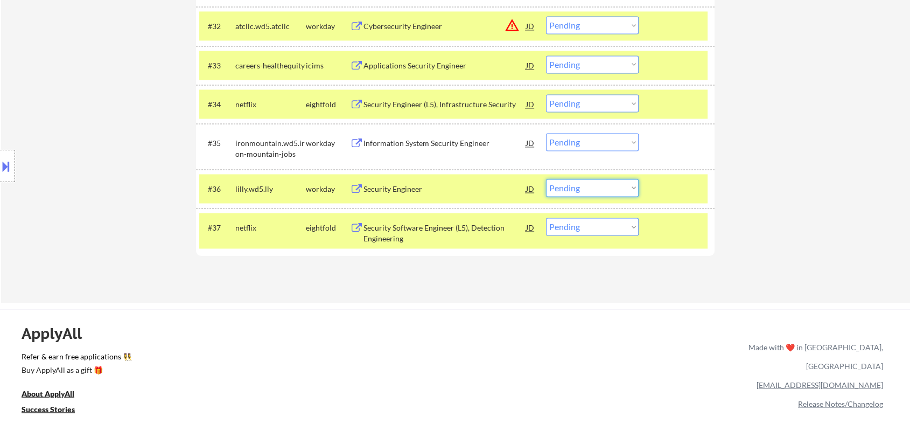
click at [586, 190] on select "Choose an option... Pending Applied Excluded (Questions) Excluded (Expired) Exc…" at bounding box center [592, 188] width 93 height 18
click at [546, 179] on select "Choose an option... Pending Applied Excluded (Questions) Excluded (Expired) Exc…" at bounding box center [592, 188] width 93 height 18
select select ""pending""
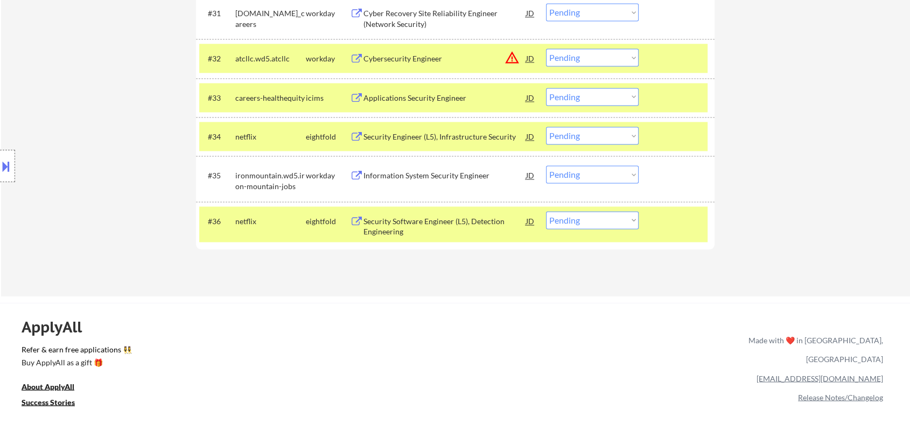
scroll to position [1643, 0]
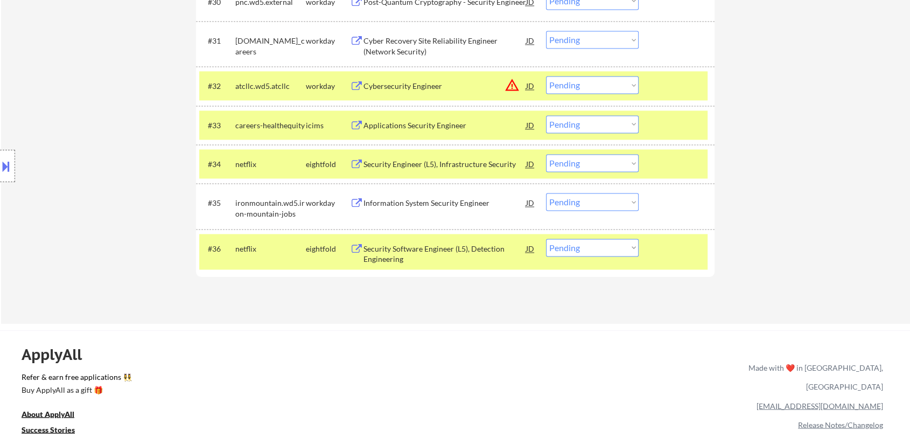
click at [433, 206] on div "Information System Security Engineer" at bounding box center [444, 203] width 163 height 11
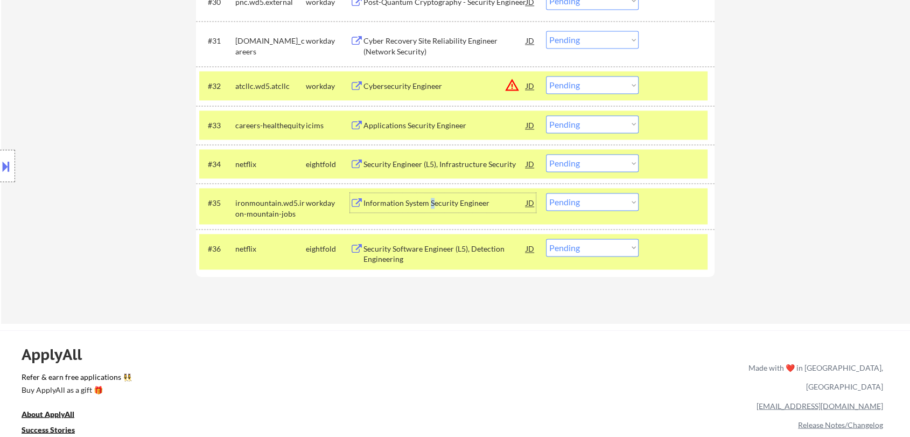
click at [585, 207] on select "Choose an option... Pending Applied Excluded (Questions) Excluded (Expired) Exc…" at bounding box center [592, 202] width 93 height 18
click at [546, 193] on select "Choose an option... Pending Applied Excluded (Questions) Excluded (Expired) Exc…" at bounding box center [592, 202] width 93 height 18
select select ""pending""
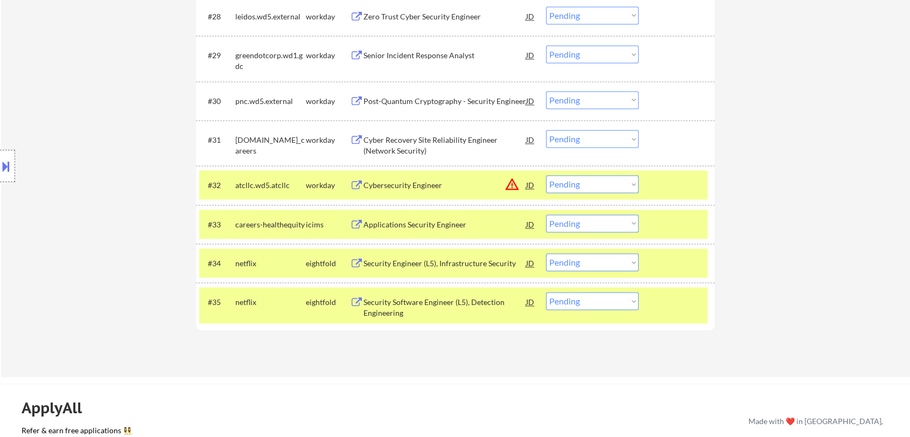
scroll to position [1524, 0]
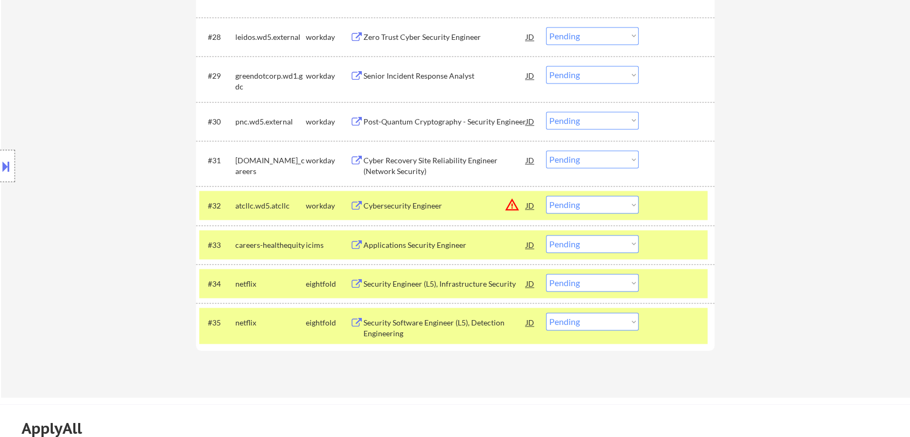
click at [411, 205] on div "Cybersecurity Engineer" at bounding box center [444, 205] width 163 height 11
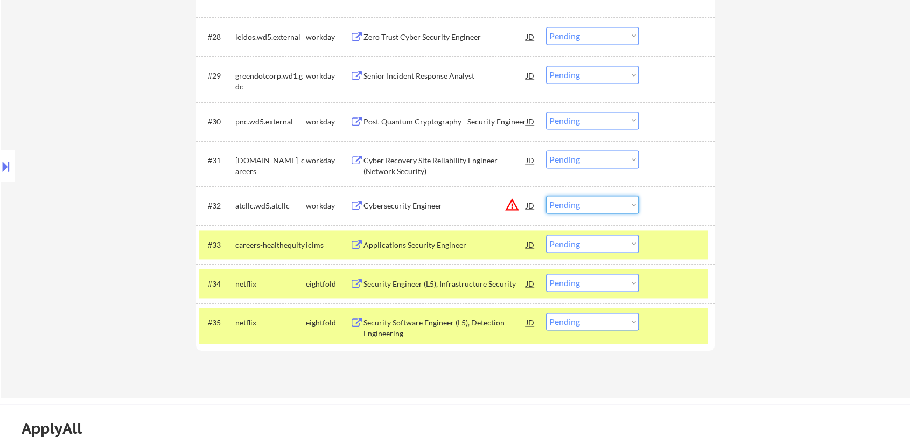
click at [587, 204] on select "Choose an option... Pending Applied Excluded (Questions) Excluded (Expired) Exc…" at bounding box center [592, 204] width 93 height 18
click at [546, 195] on select "Choose an option... Pending Applied Excluded (Questions) Excluded (Expired) Exc…" at bounding box center [592, 204] width 93 height 18
select select ""pending""
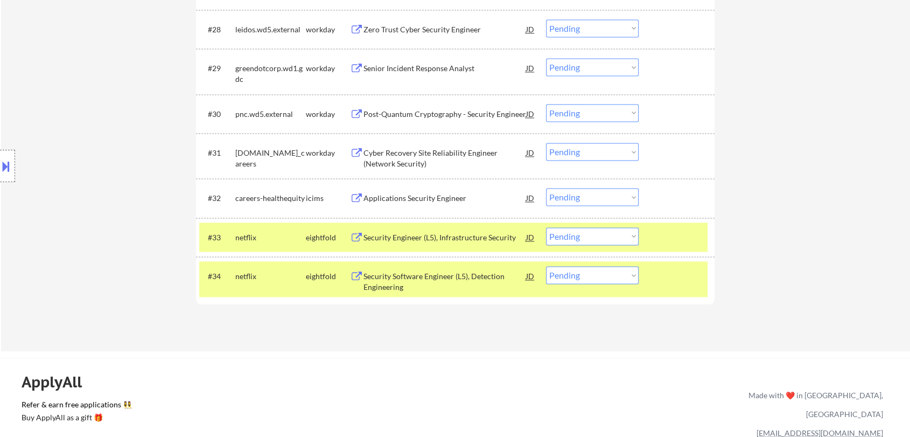
scroll to position [1583, 0]
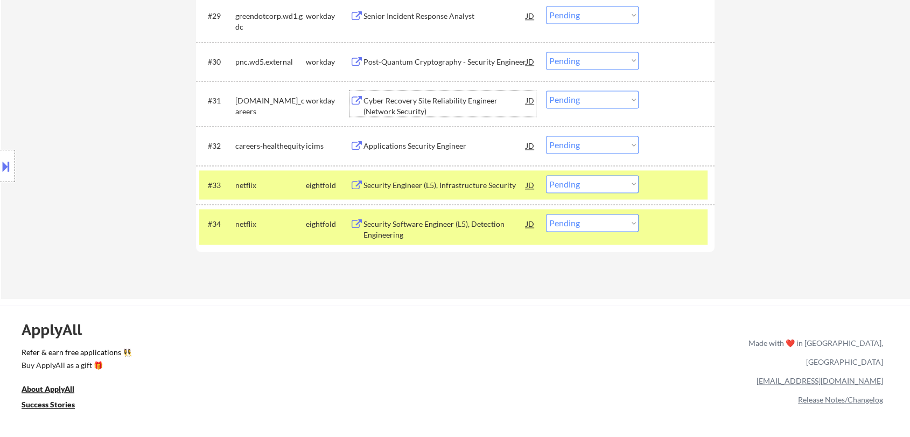
click at [413, 99] on div "Cyber Recovery Site Reliability Engineer (Network Security)" at bounding box center [444, 105] width 163 height 21
